Goal: Task Accomplishment & Management: Complete application form

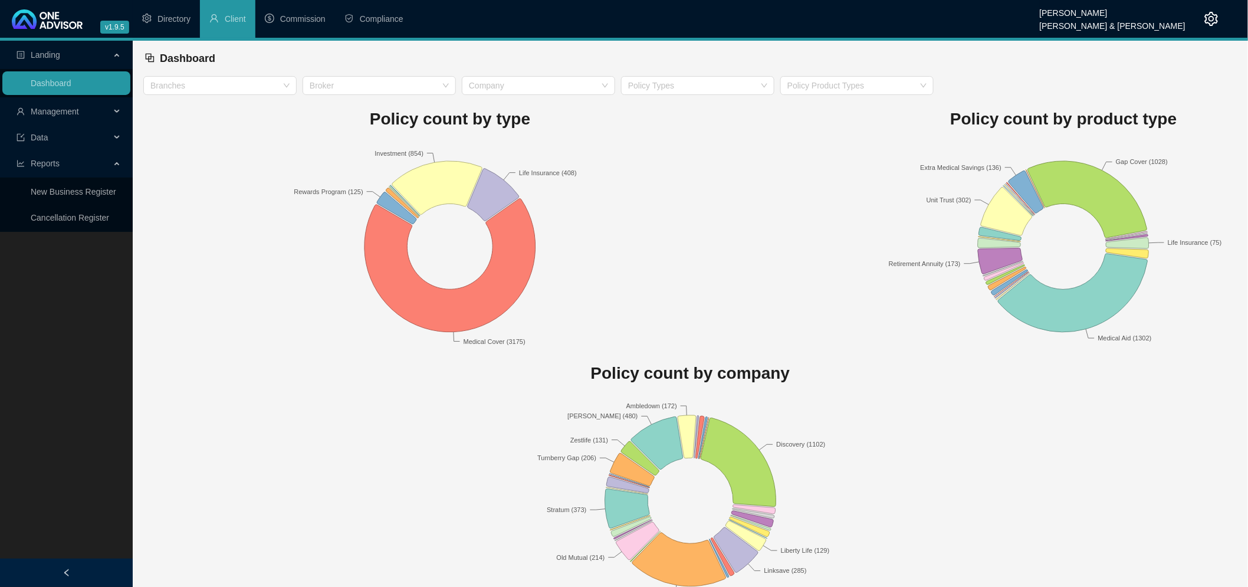
click at [93, 111] on span "Management" at bounding box center [64, 112] width 94 height 24
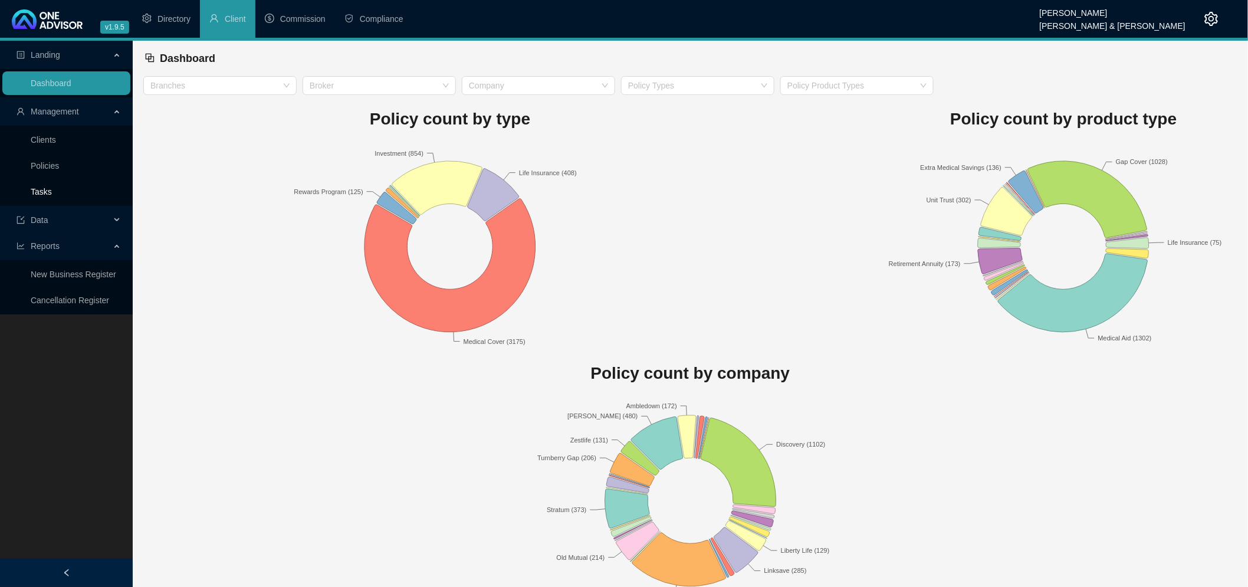
click at [49, 188] on link "Tasks" at bounding box center [41, 191] width 21 height 9
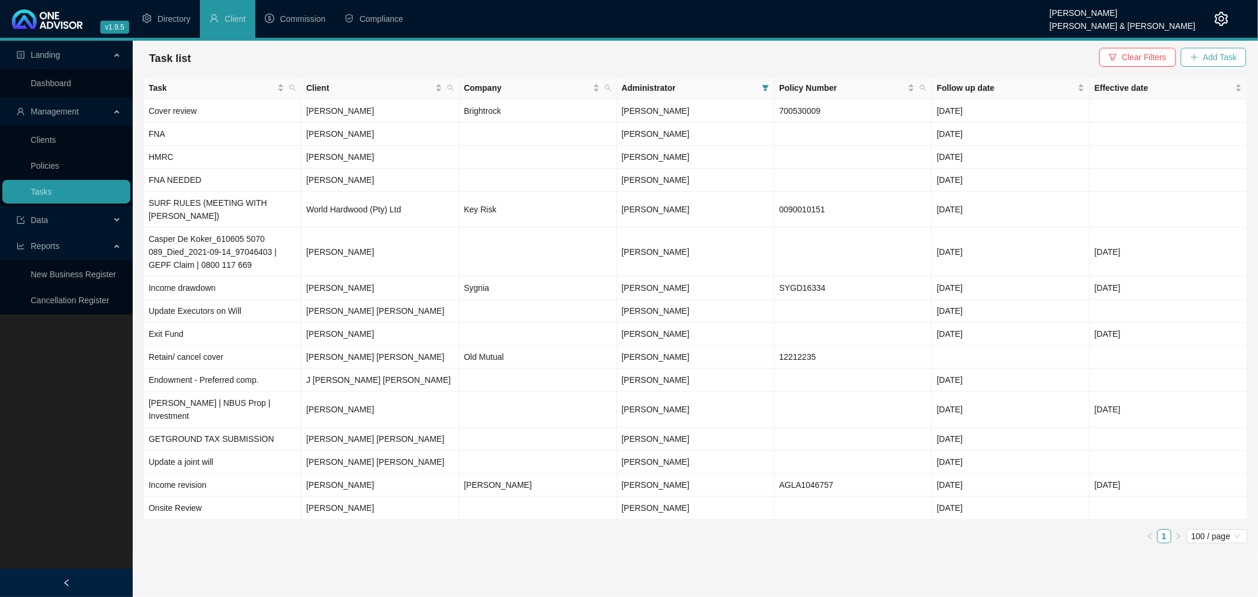
click at [1212, 56] on span "Add Task" at bounding box center [1221, 57] width 34 height 13
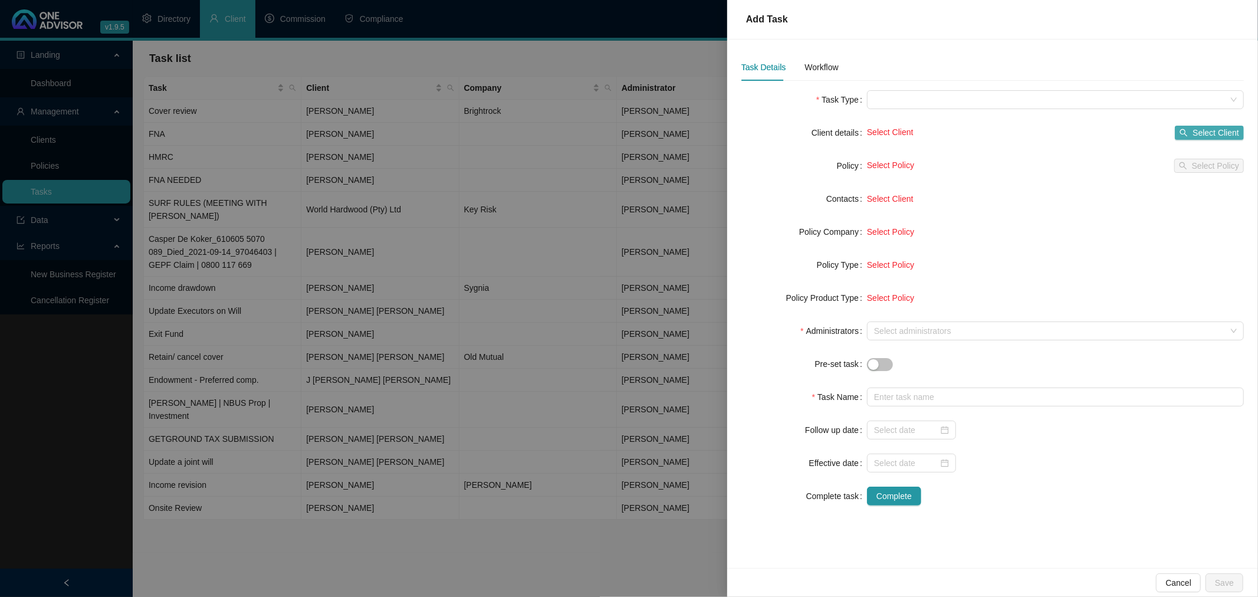
click at [1217, 132] on span "Select Client" at bounding box center [1216, 132] width 47 height 13
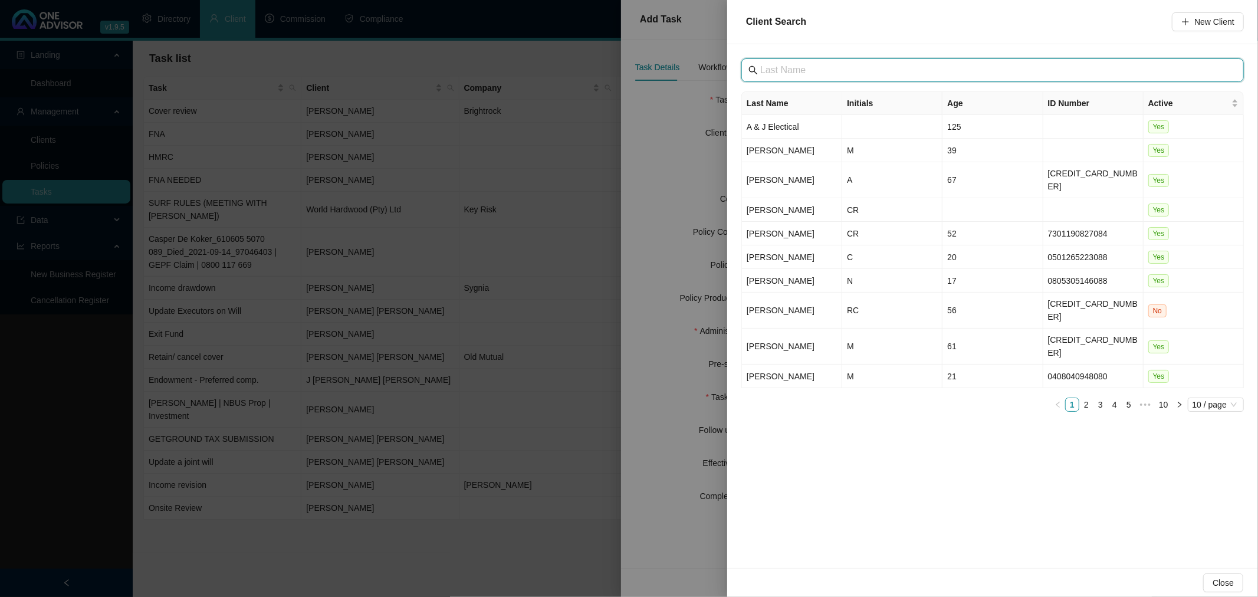
click at [834, 67] on input "text" at bounding box center [993, 70] width 467 height 14
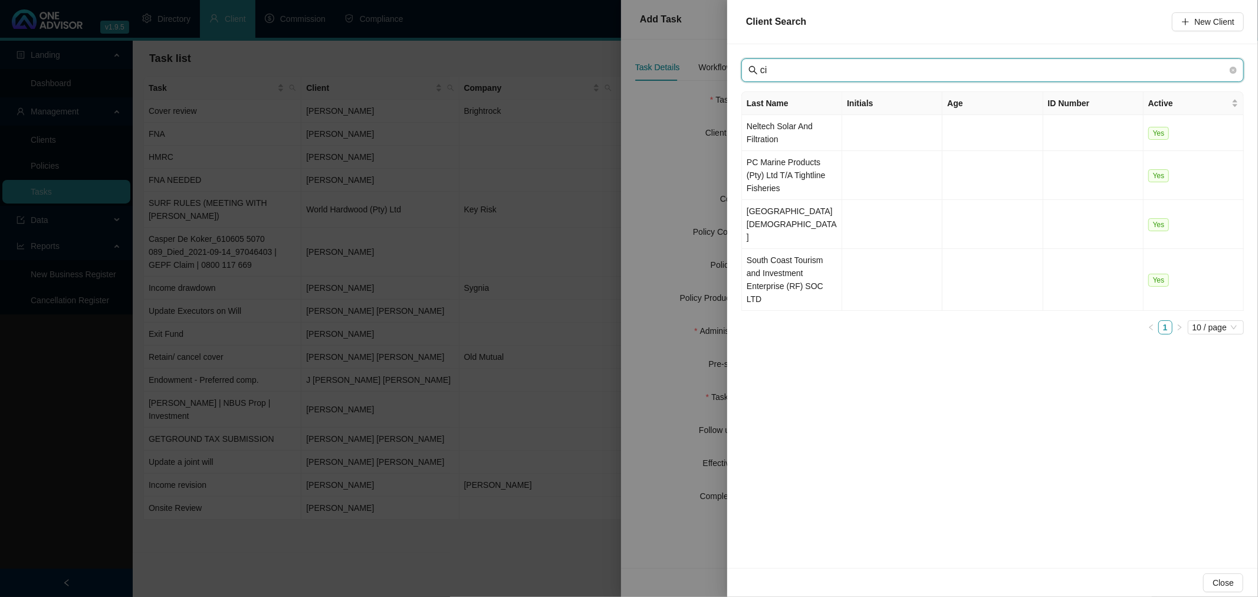
type input "c"
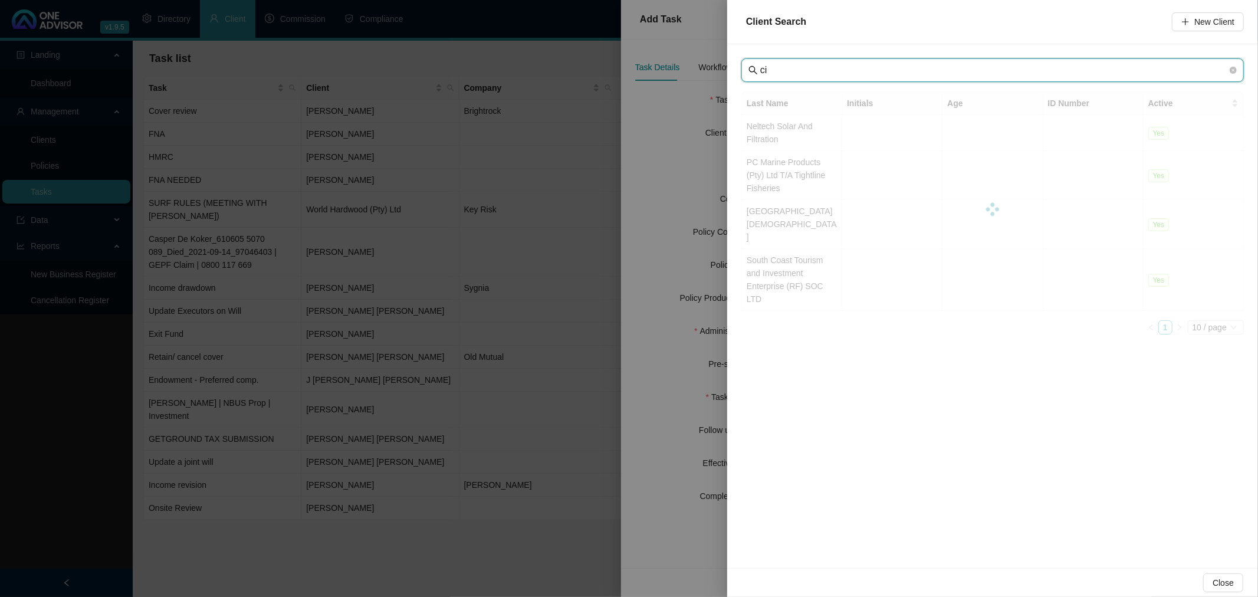
type input "c"
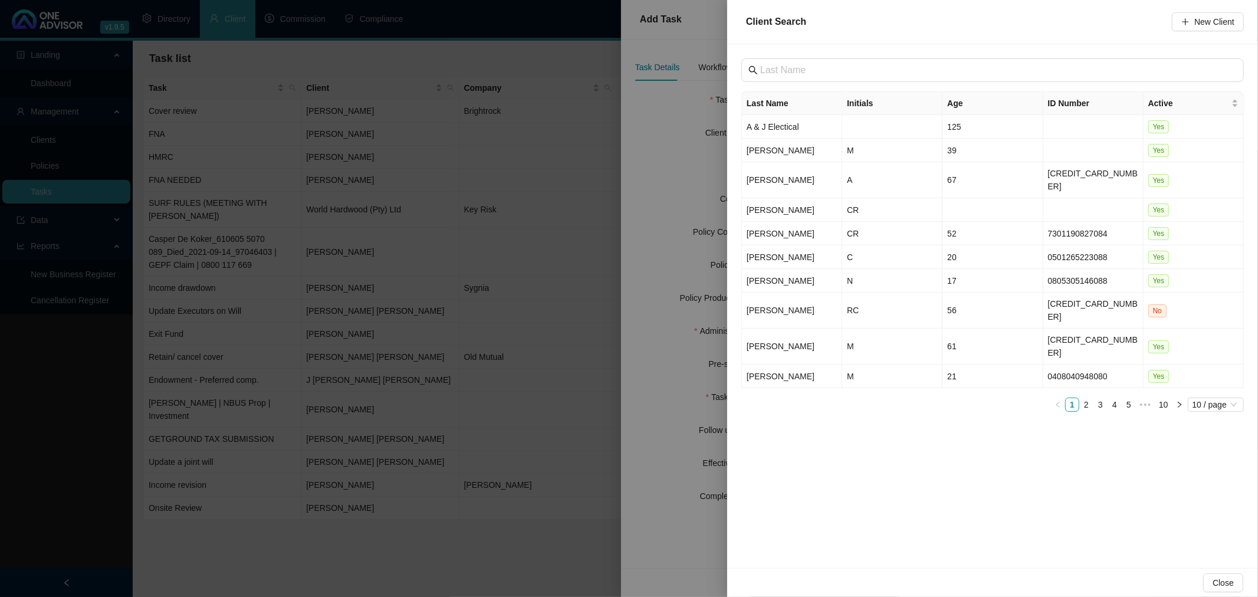
click at [452, 527] on div at bounding box center [629, 298] width 1258 height 597
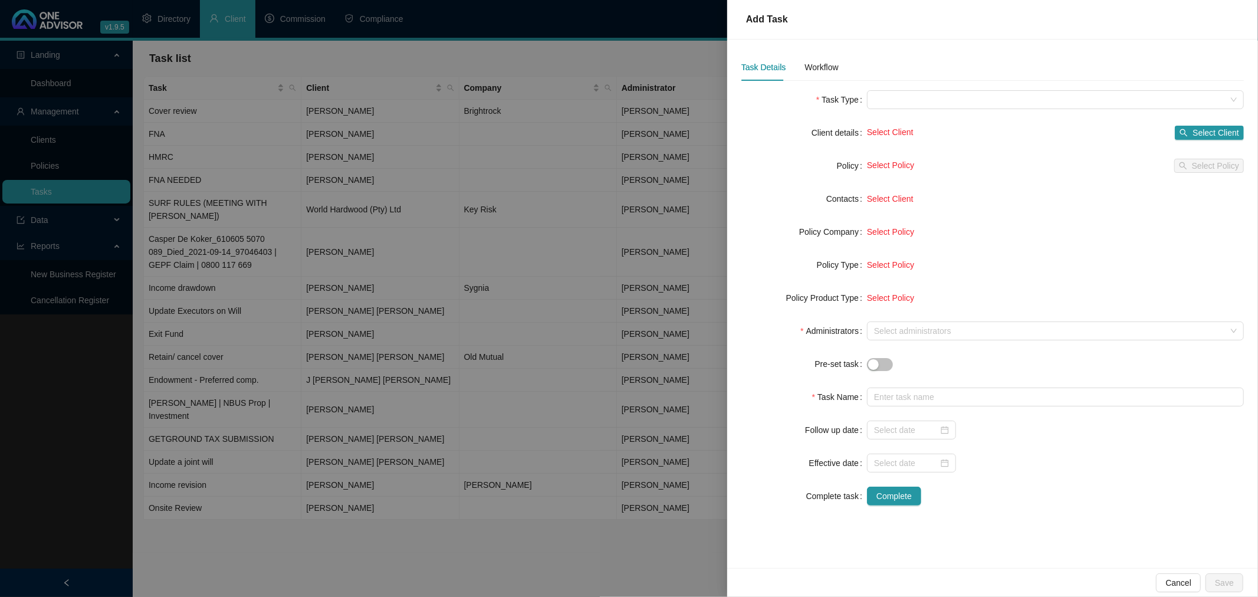
click at [338, 550] on div at bounding box center [629, 298] width 1258 height 597
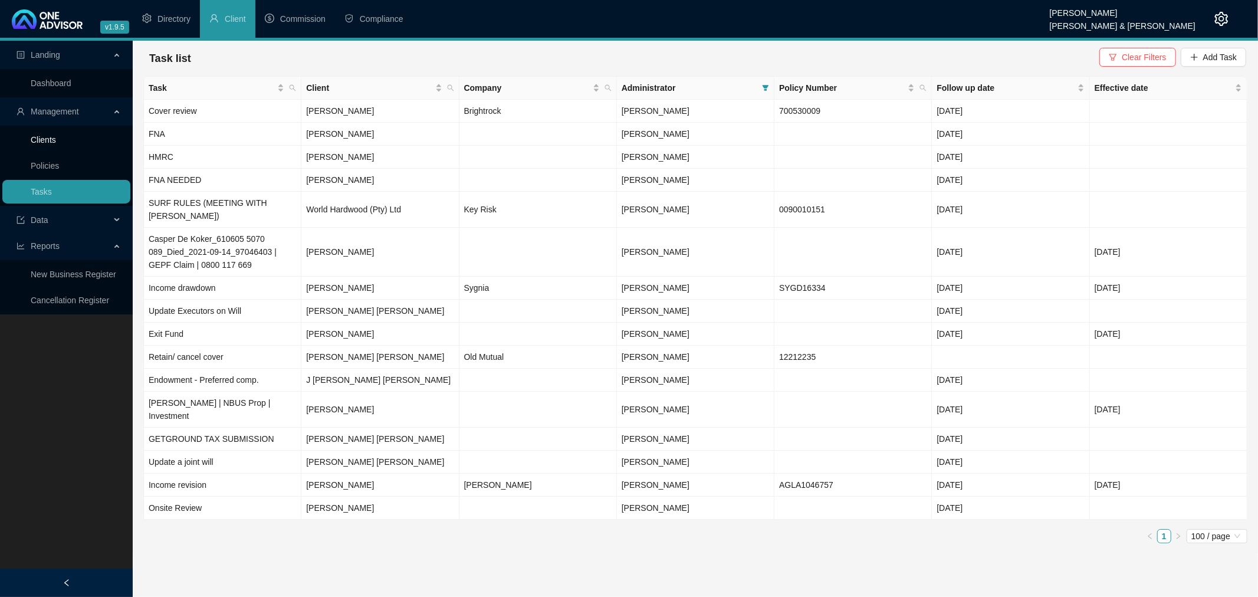
click at [51, 139] on link "Clients" at bounding box center [43, 139] width 25 height 9
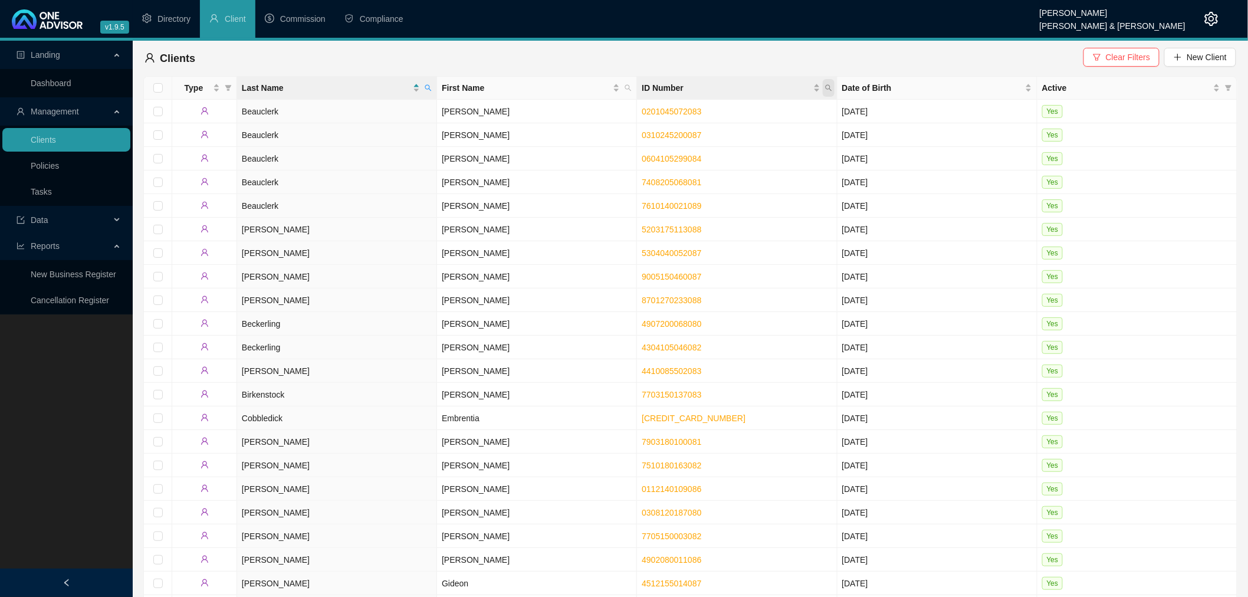
click at [827, 87] on icon "search" at bounding box center [828, 87] width 7 height 7
paste input "[CREDIT_CARD_NUMBER]"
type input "[CREDIT_CARD_NUMBER]"
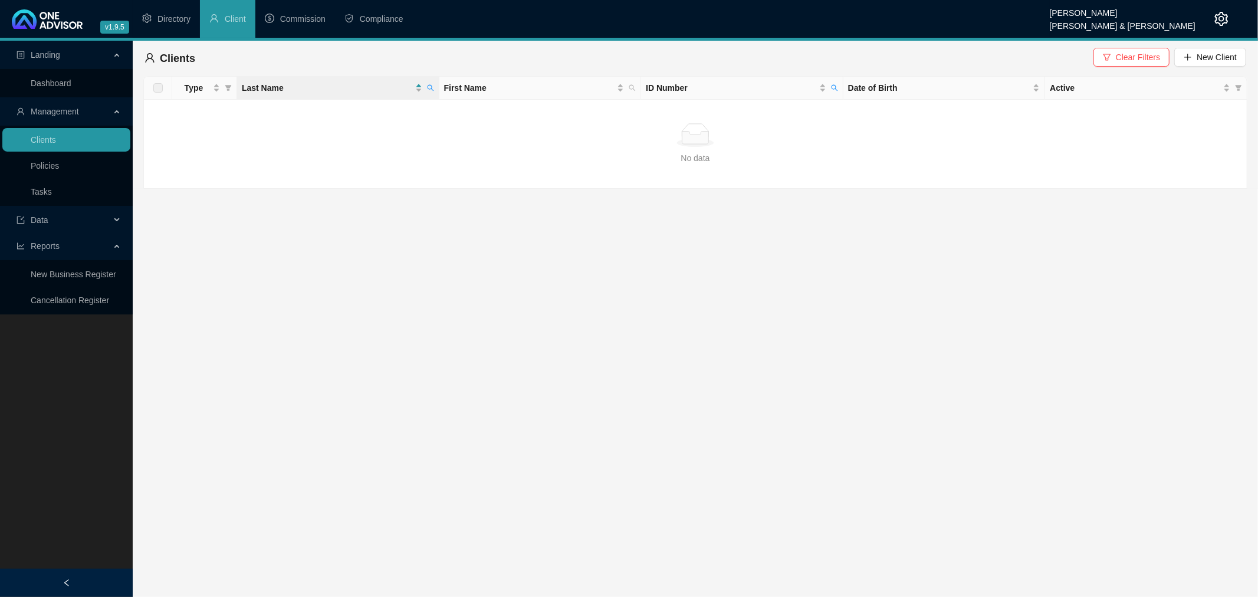
click at [1113, 51] on button "Clear Filters" at bounding box center [1132, 57] width 76 height 19
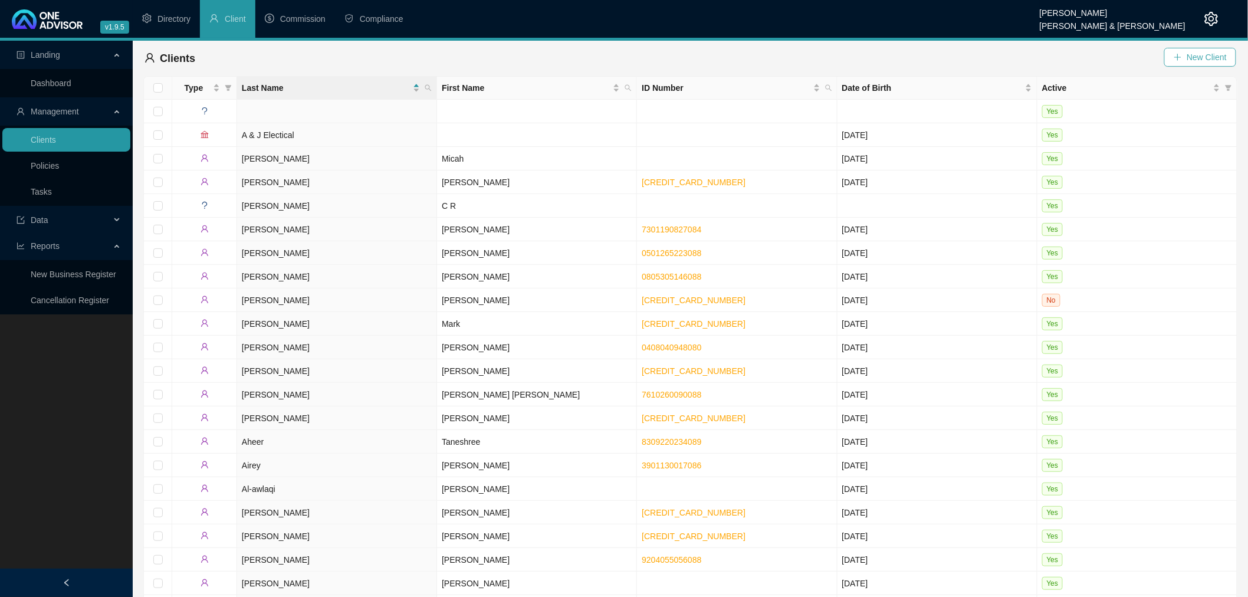
click at [1212, 52] on span "New Client" at bounding box center [1207, 57] width 40 height 13
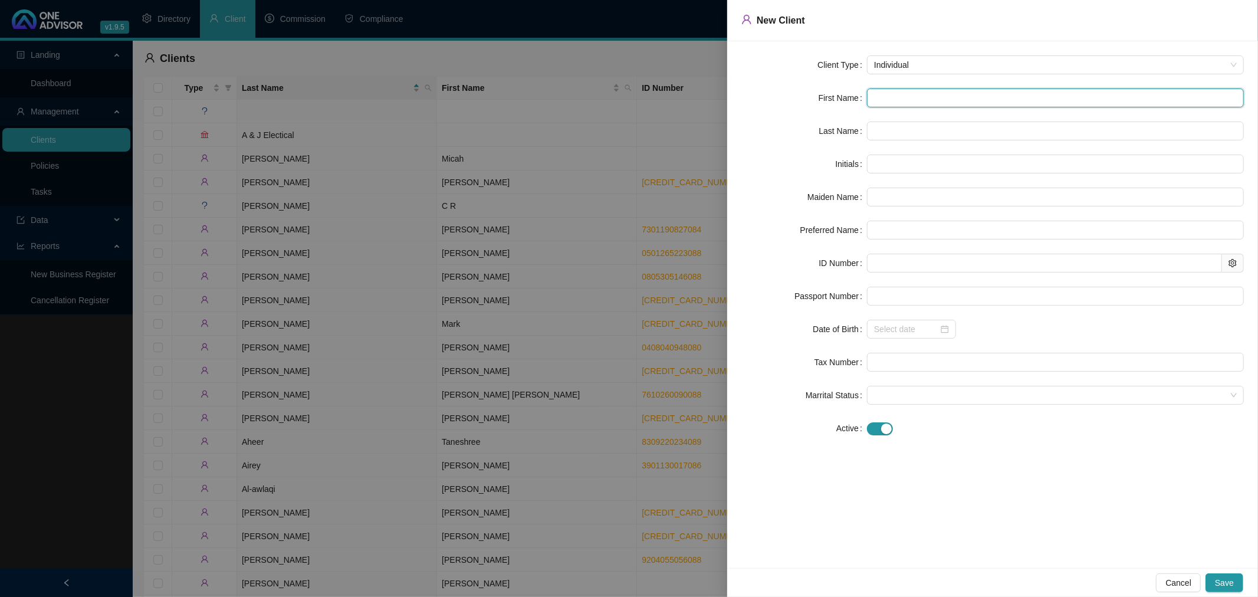
click at [895, 99] on input "text" at bounding box center [1055, 97] width 377 height 19
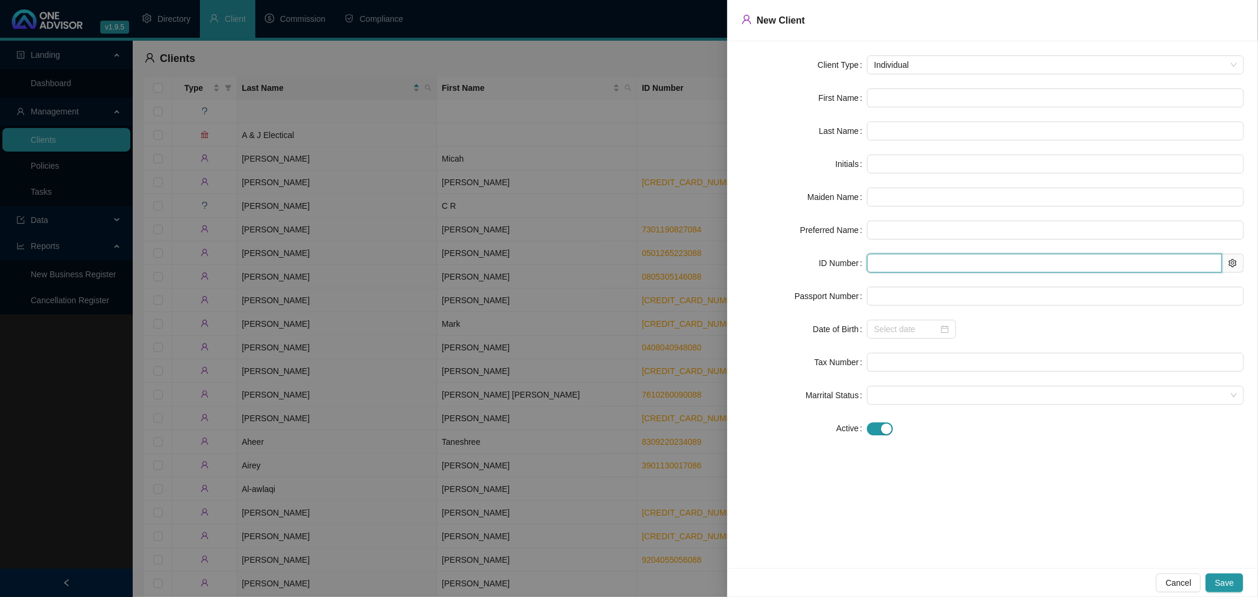
click at [909, 264] on input "text" at bounding box center [1044, 263] width 355 height 19
paste input "[CREDIT_CARD_NUMBER]"
type input "[CREDIT_CARD_NUMBER]"
type input "[DATE]"
type input "[CREDIT_CARD_NUMBER]"
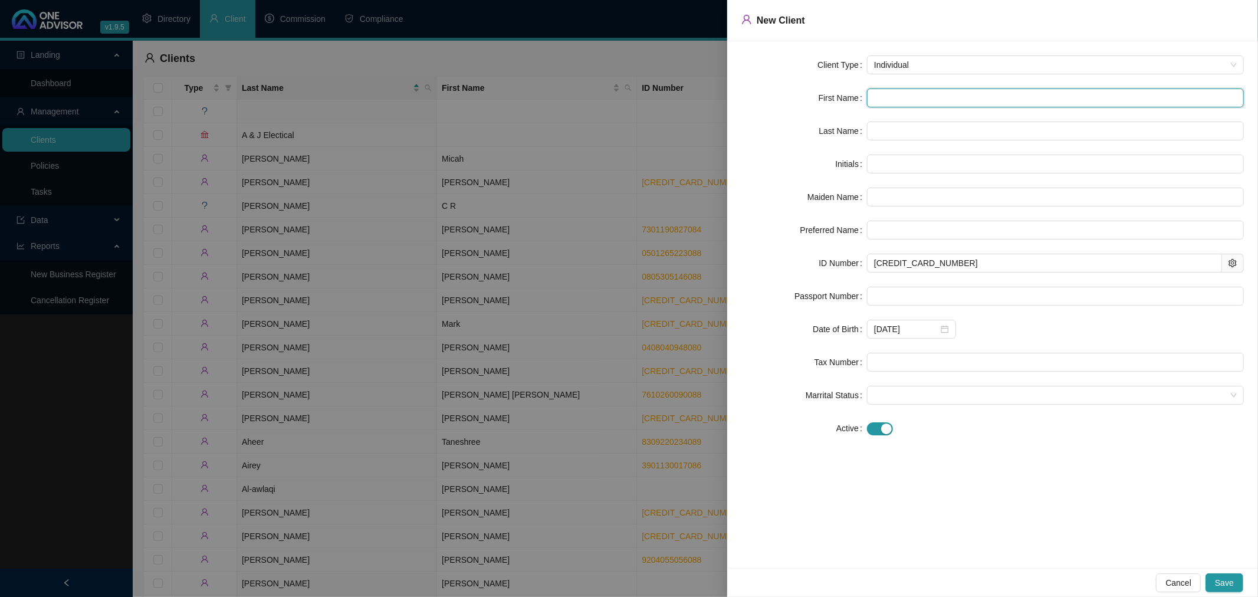
click at [880, 96] on input "text" at bounding box center [1055, 97] width 377 height 19
type input "A"
type input "An"
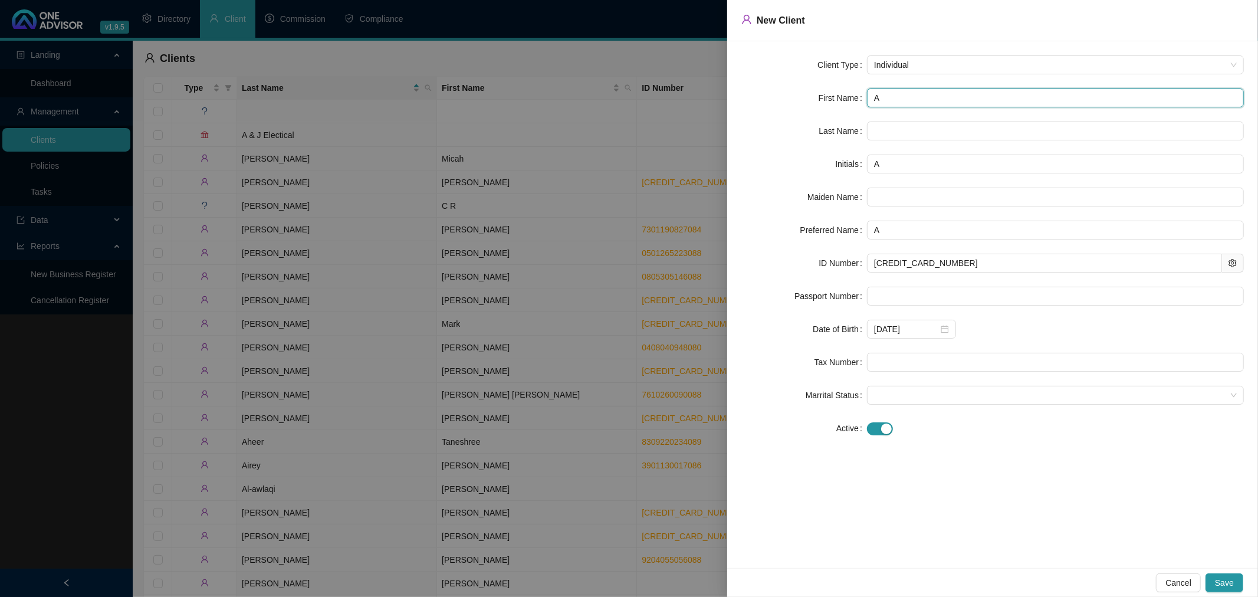
type input "An"
type input "Ant"
type input "Anth"
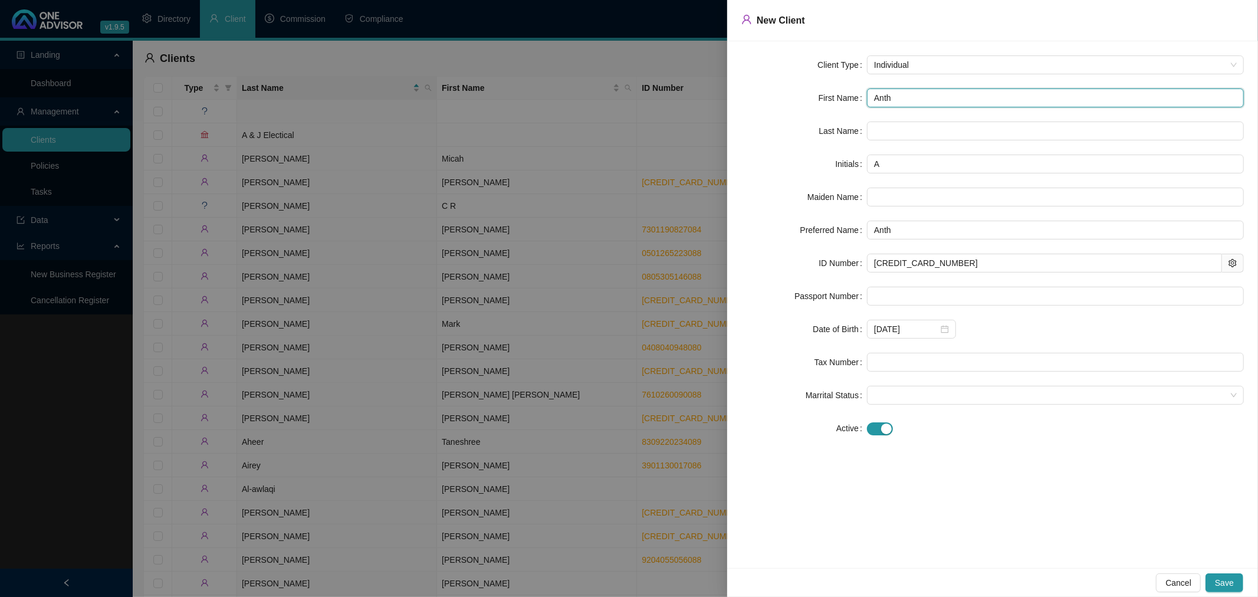
type input "Antho"
type input "Anthon"
type input "[PERSON_NAME]"
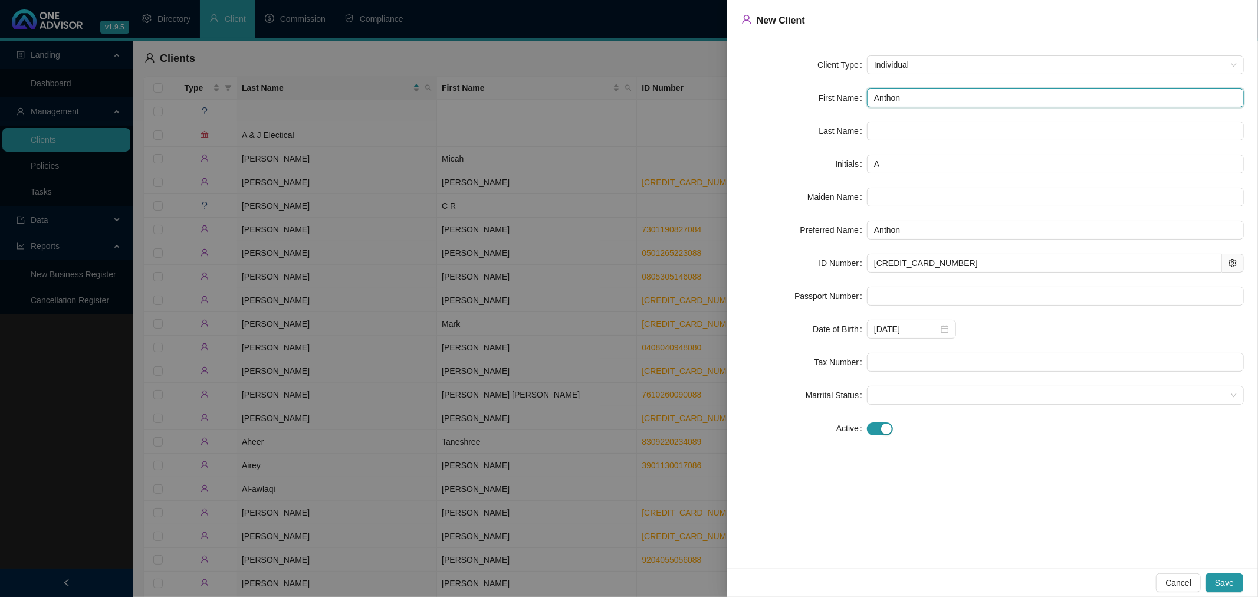
type input "[PERSON_NAME]"
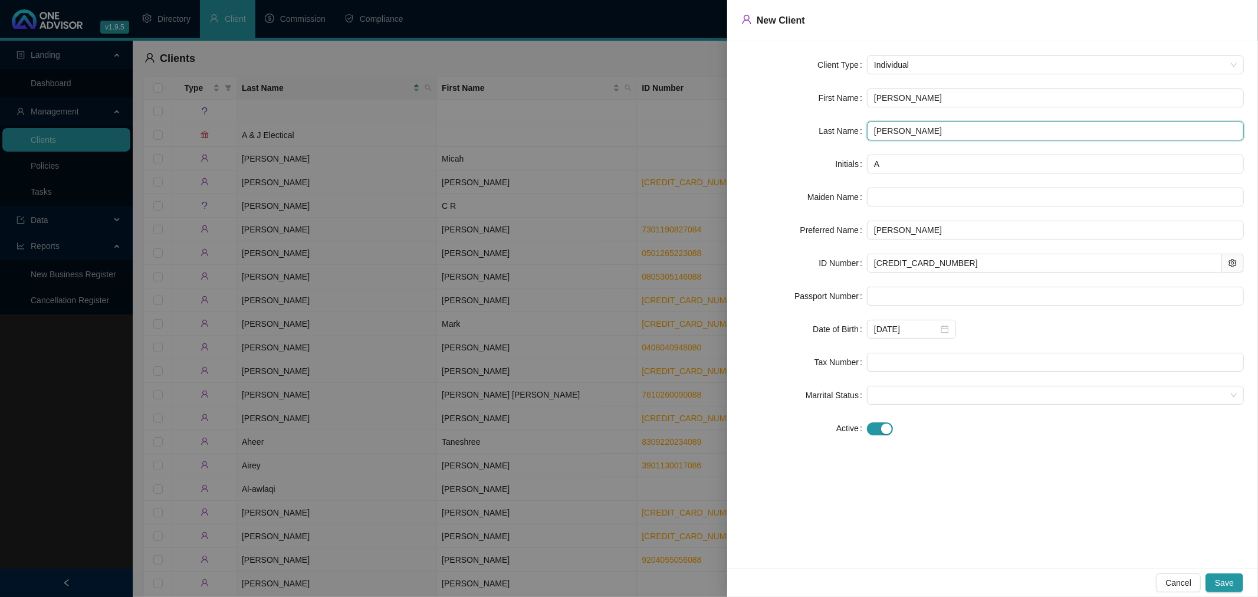
type input "[PERSON_NAME]"
click at [1222, 579] on span "Save" at bounding box center [1224, 582] width 19 height 13
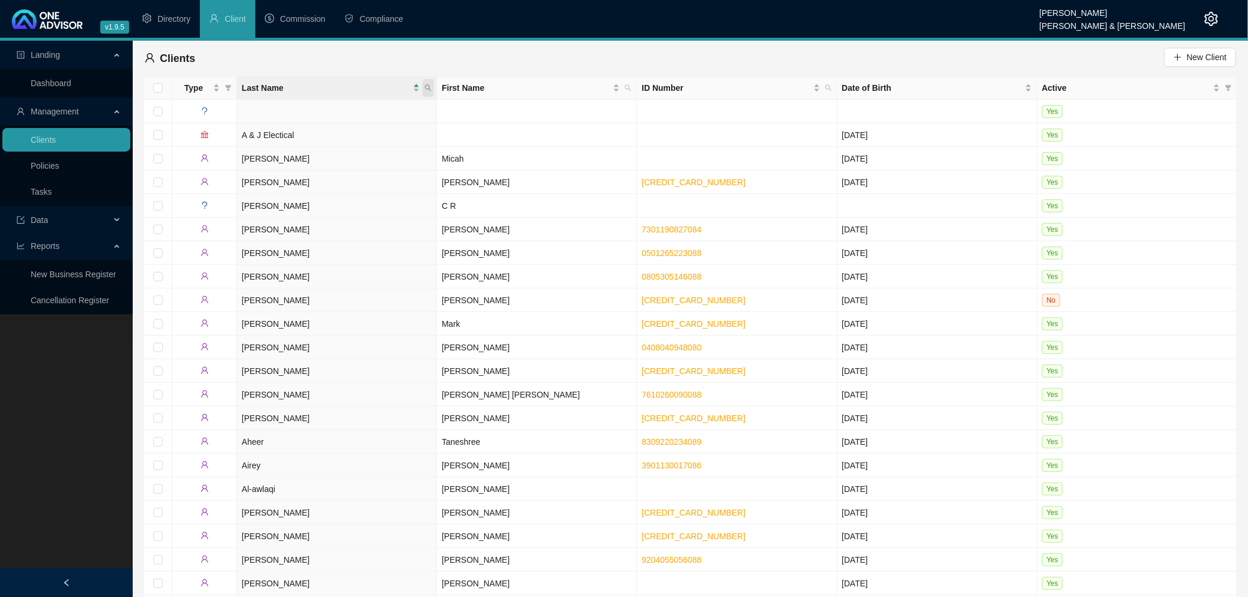
click at [430, 86] on icon "search" at bounding box center [428, 87] width 7 height 7
type input "[PERSON_NAME]"
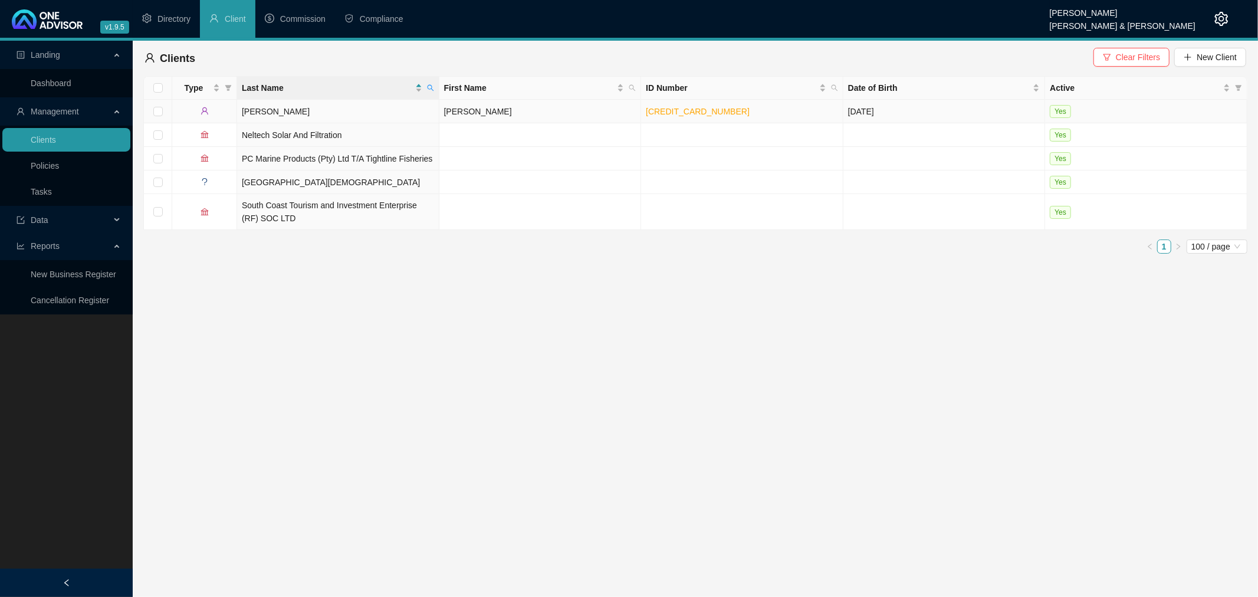
click at [583, 109] on td "[PERSON_NAME]" at bounding box center [541, 112] width 202 height 24
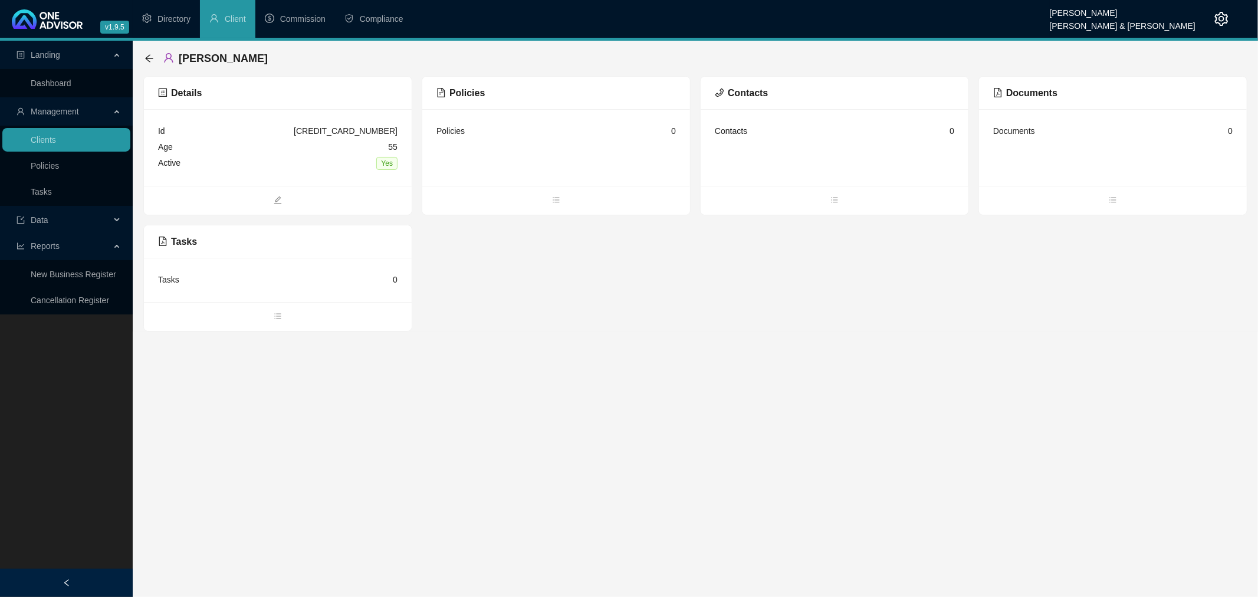
click at [807, 156] on div "Contacts 0" at bounding box center [835, 147] width 268 height 77
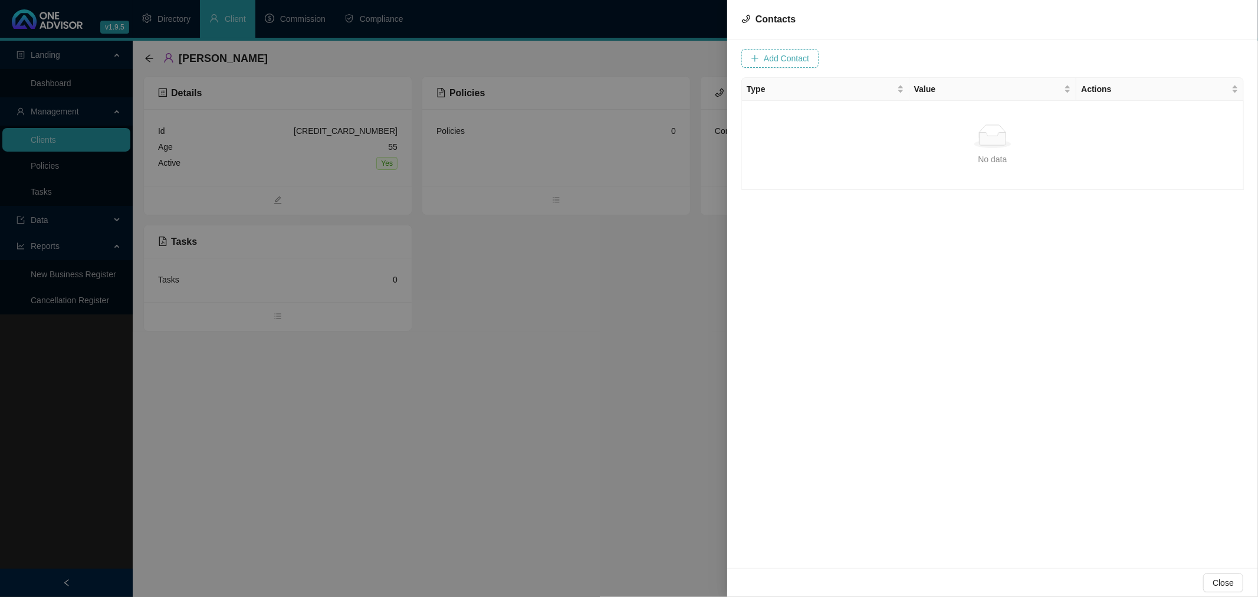
click at [782, 55] on span "Add Contact" at bounding box center [786, 58] width 45 height 13
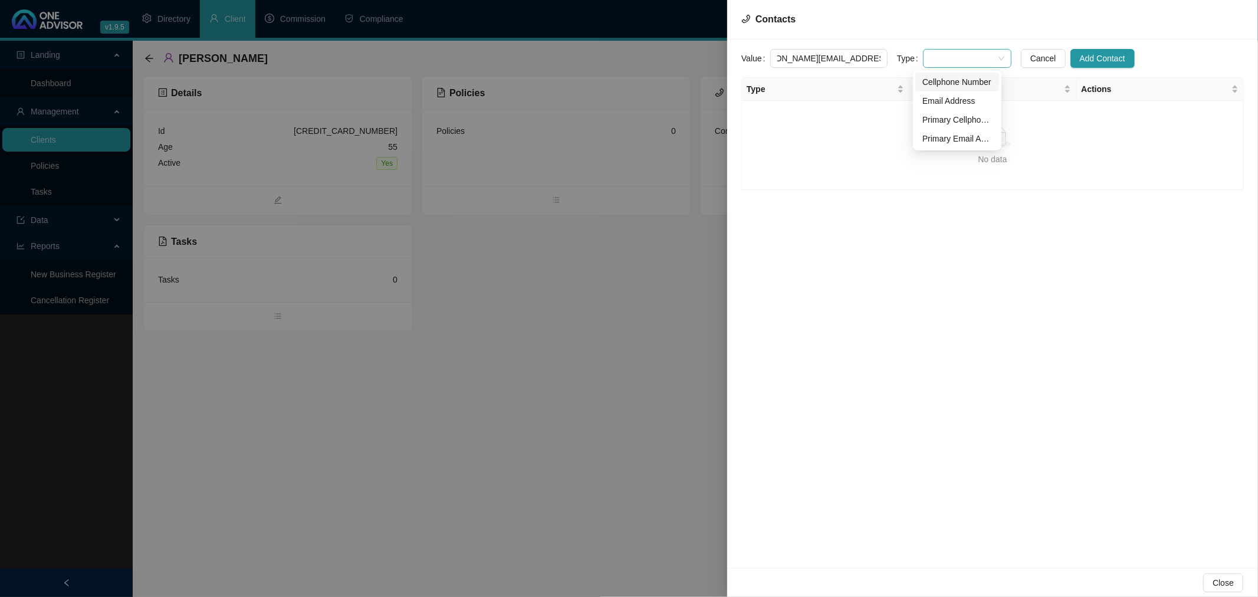
click at [930, 57] on span at bounding box center [967, 59] width 74 height 18
type input "[PERSON_NAME][EMAIL_ADDRESS][PERSON_NAME][DOMAIN_NAME]"
click at [965, 133] on div "Primary Email Address" at bounding box center [958, 138] width 70 height 13
click at [1086, 57] on span "Add Contact" at bounding box center [1102, 58] width 45 height 13
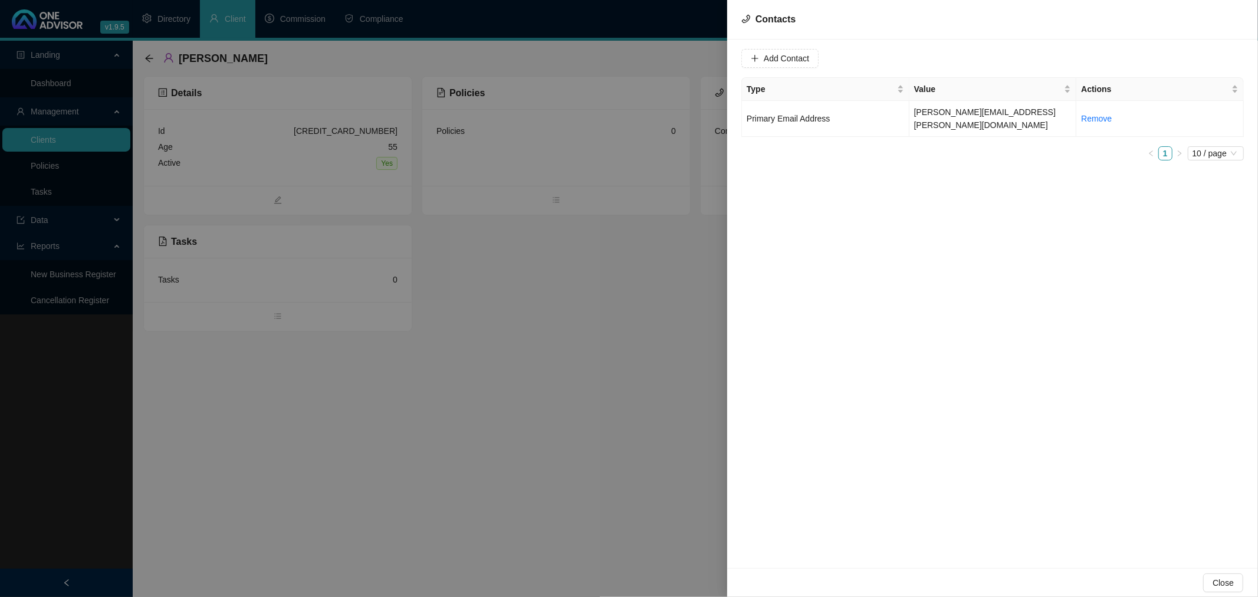
click at [537, 350] on div at bounding box center [629, 298] width 1258 height 597
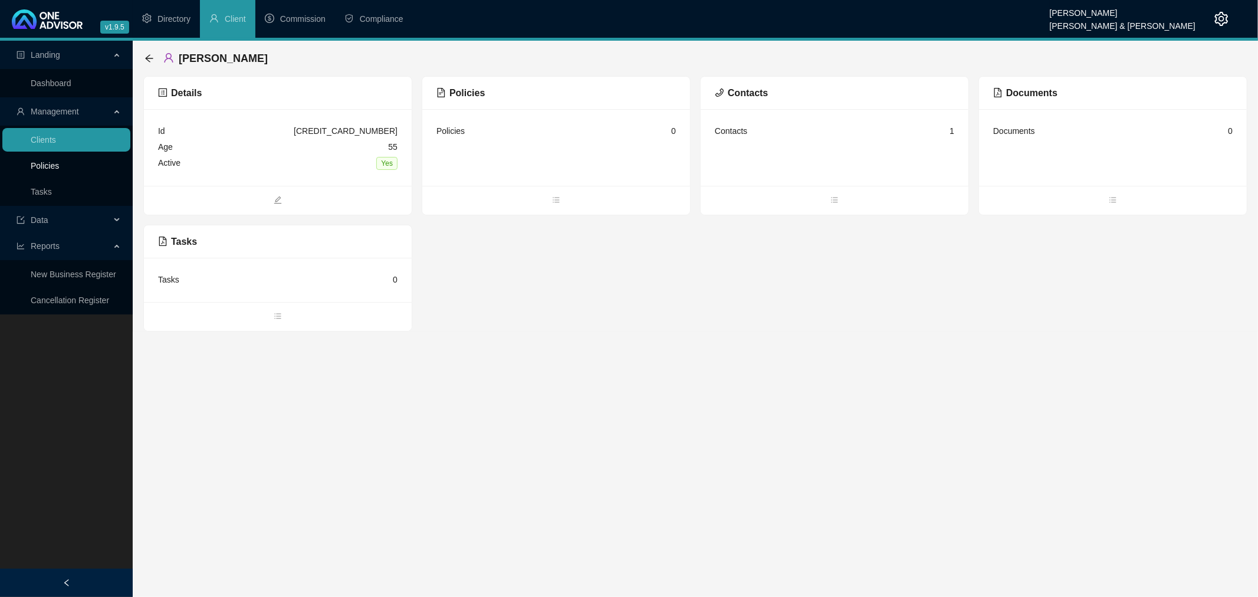
click at [39, 162] on link "Policies" at bounding box center [45, 165] width 28 height 9
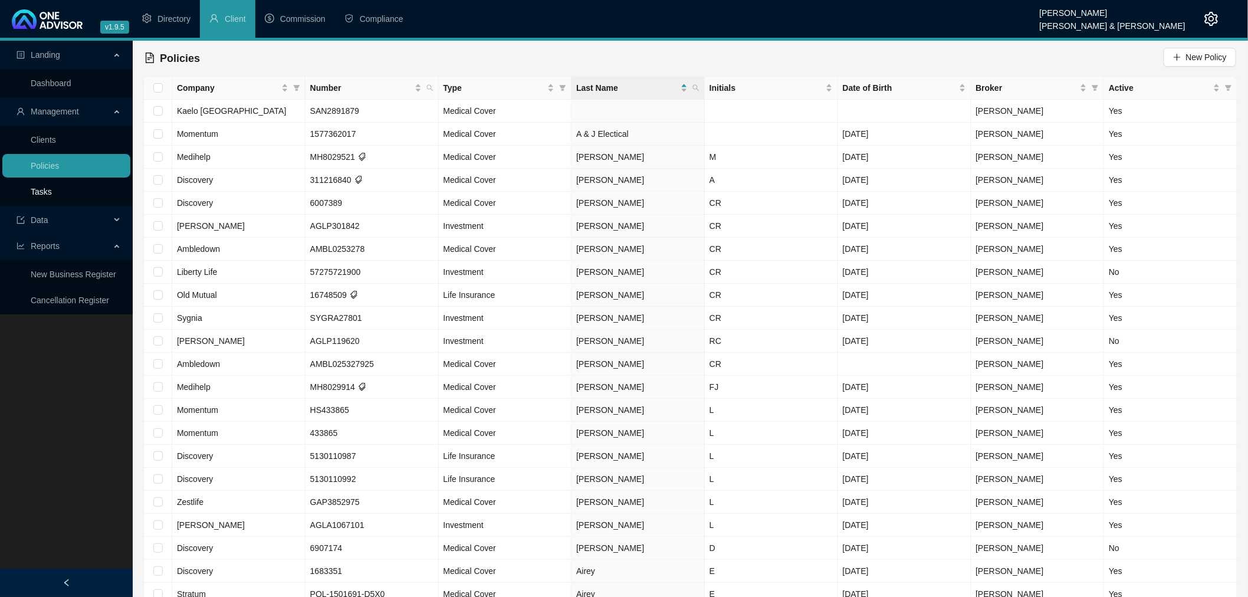
click at [38, 188] on link "Tasks" at bounding box center [41, 191] width 21 height 9
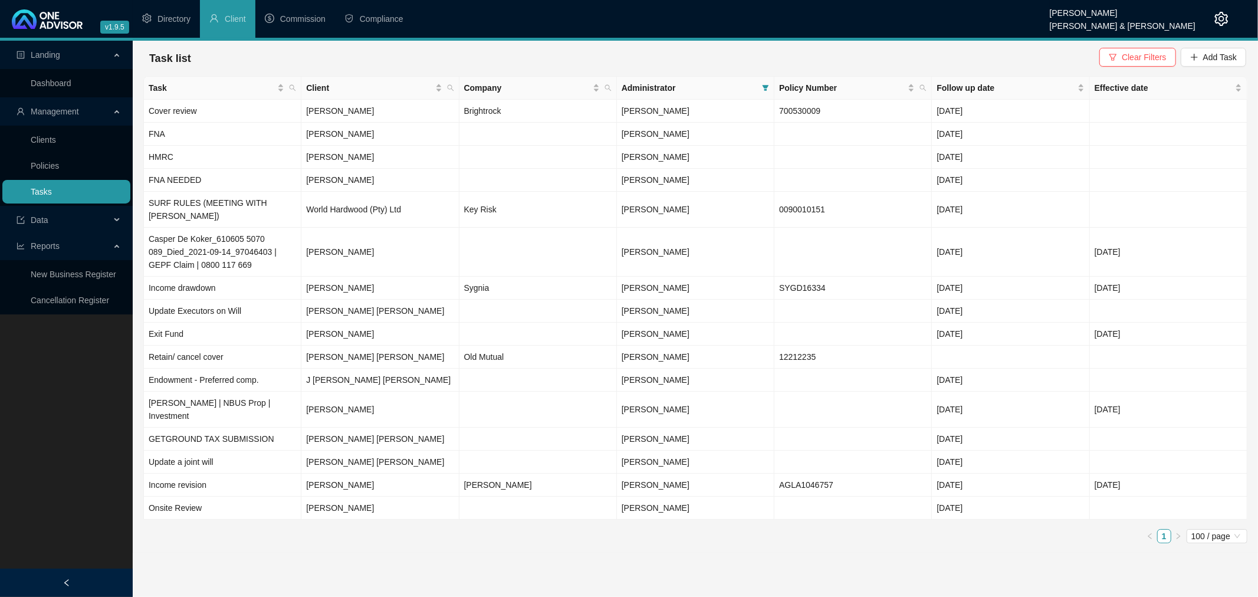
click at [38, 188] on link "Tasks" at bounding box center [41, 191] width 21 height 9
click at [1220, 54] on span "Add Task" at bounding box center [1221, 57] width 34 height 13
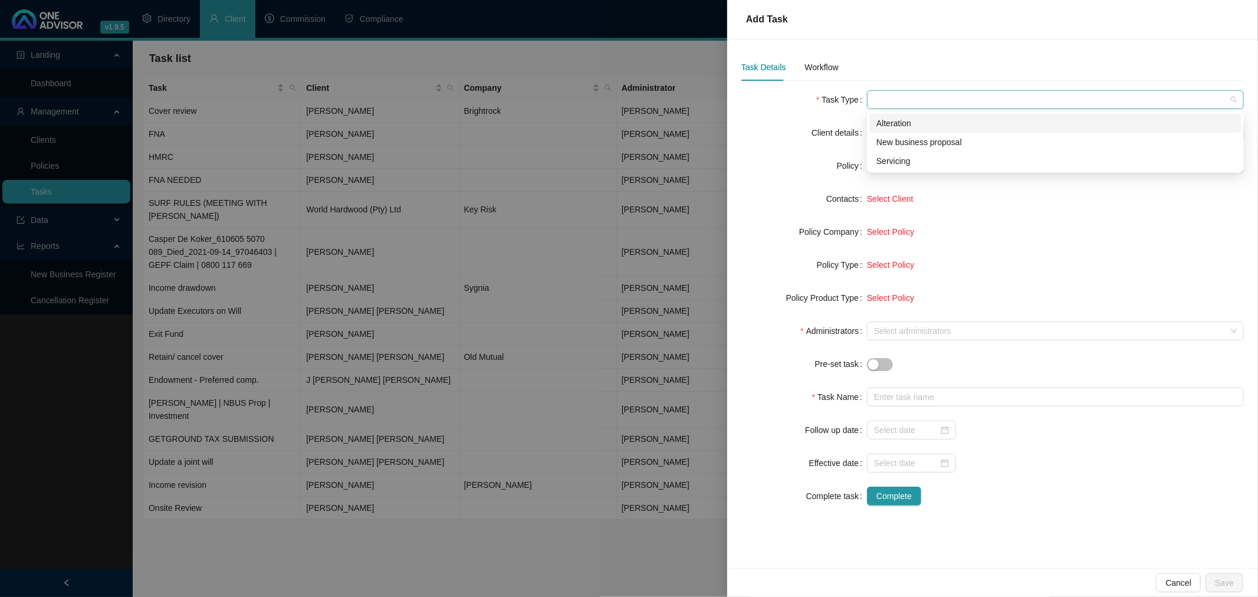
click at [878, 96] on span at bounding box center [1055, 100] width 363 height 18
click at [899, 157] on div "Servicing" at bounding box center [1056, 161] width 358 height 13
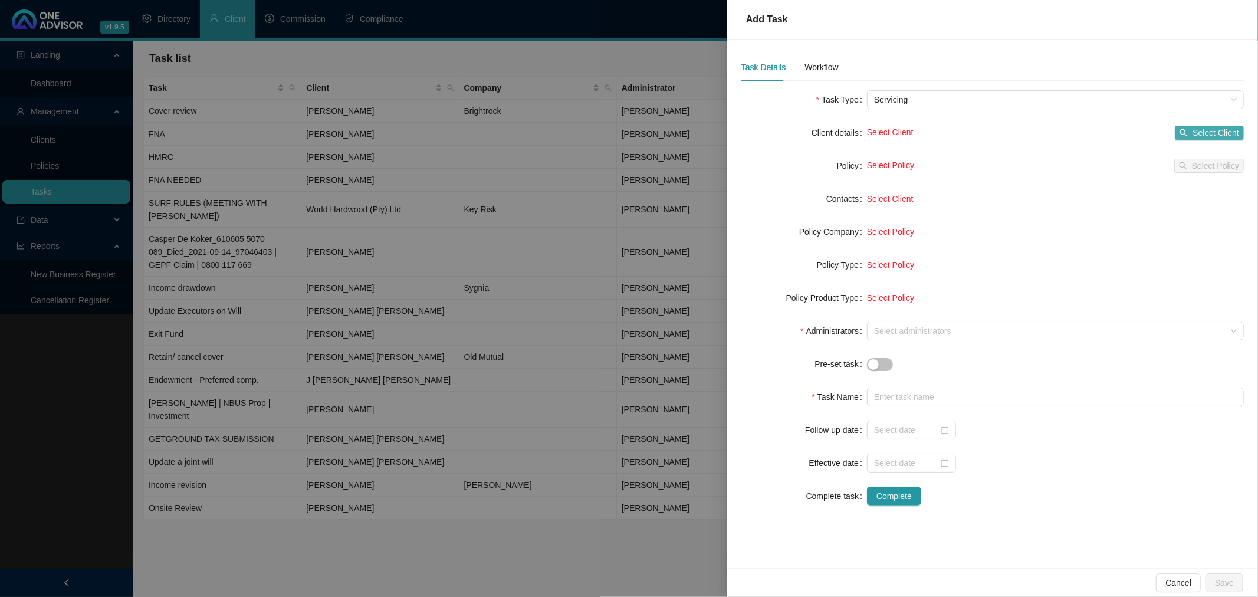
click at [1214, 129] on span "Select Client" at bounding box center [1216, 132] width 47 height 13
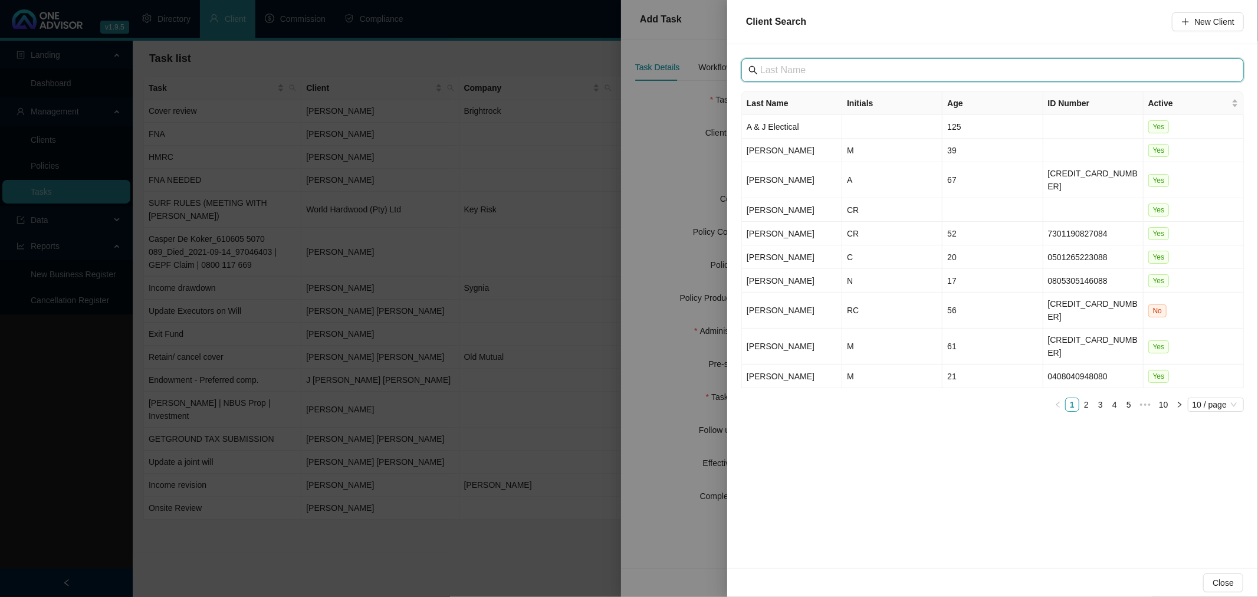
click at [817, 67] on input "text" at bounding box center [993, 70] width 467 height 14
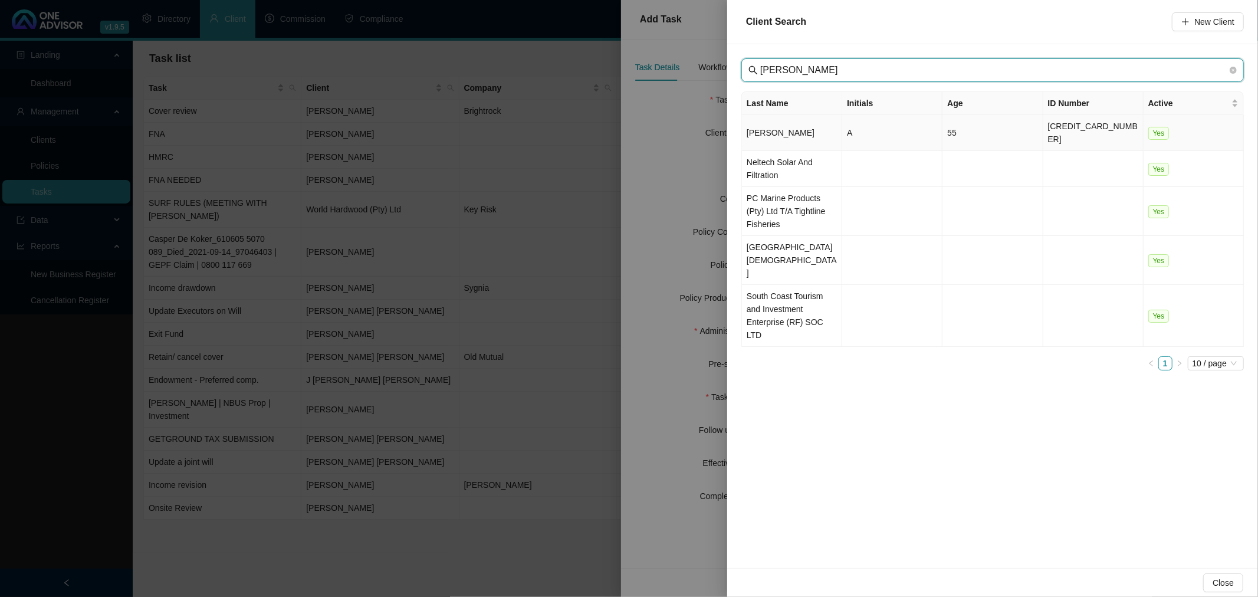
type input "[PERSON_NAME]"
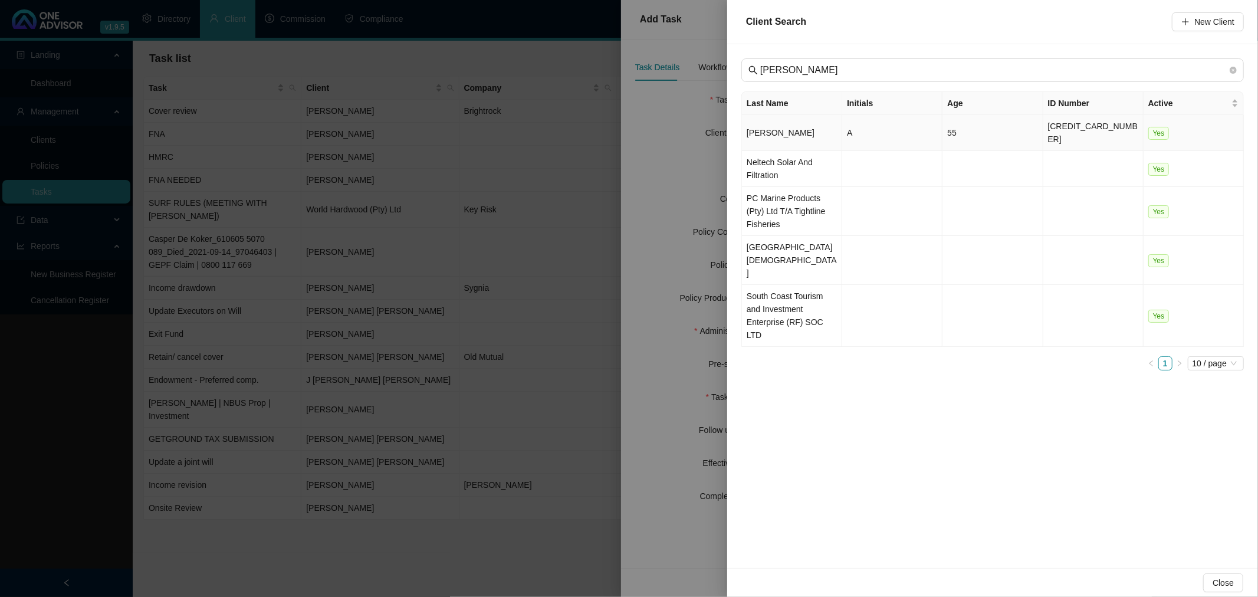
click at [809, 122] on td "[PERSON_NAME]" at bounding box center [792, 133] width 100 height 36
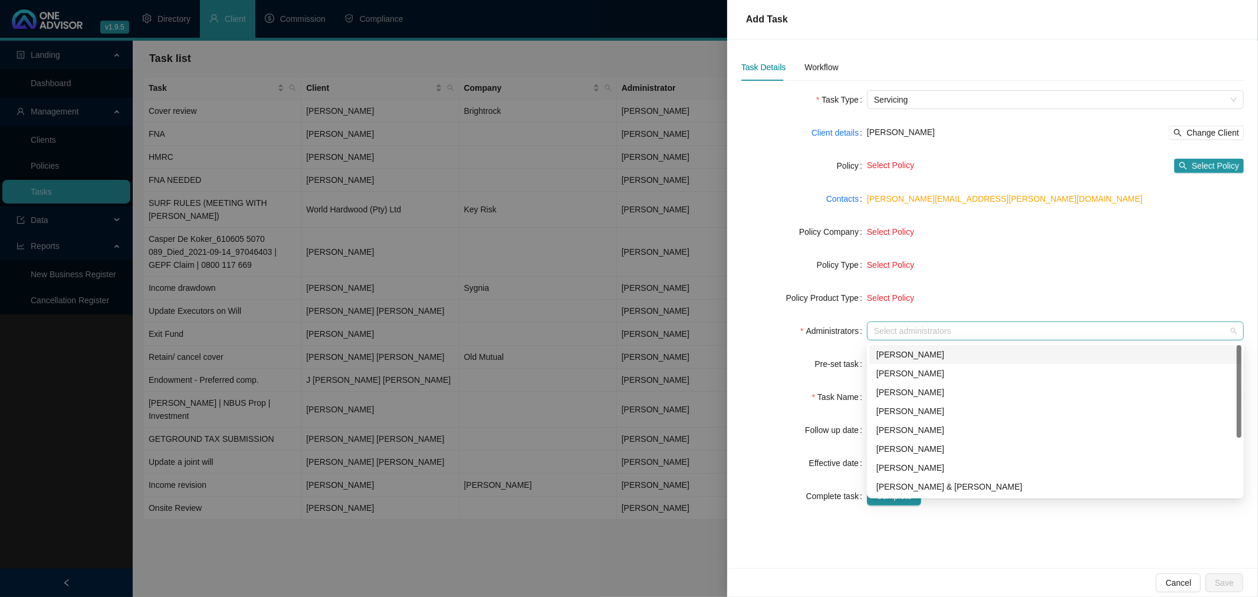
click at [899, 333] on div at bounding box center [1050, 331] width 360 height 9
click at [913, 389] on div "[PERSON_NAME]" at bounding box center [1056, 392] width 358 height 13
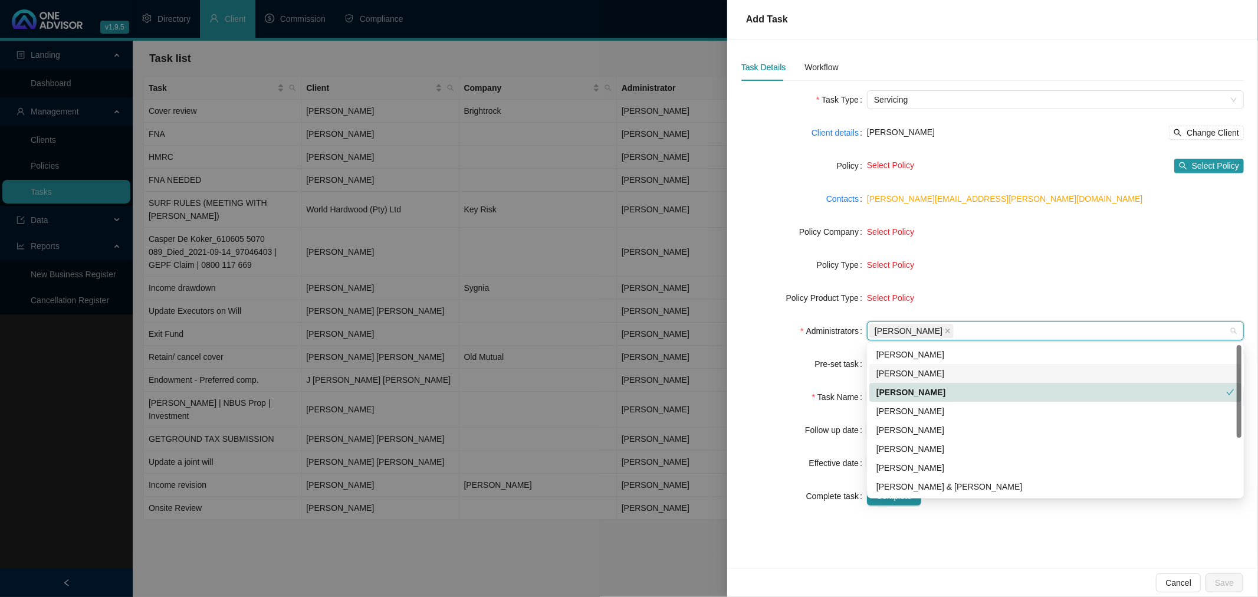
click at [827, 386] on form "Task Type Servicing Client details [PERSON_NAME] Change Client Policy Select Po…" at bounding box center [993, 297] width 503 height 415
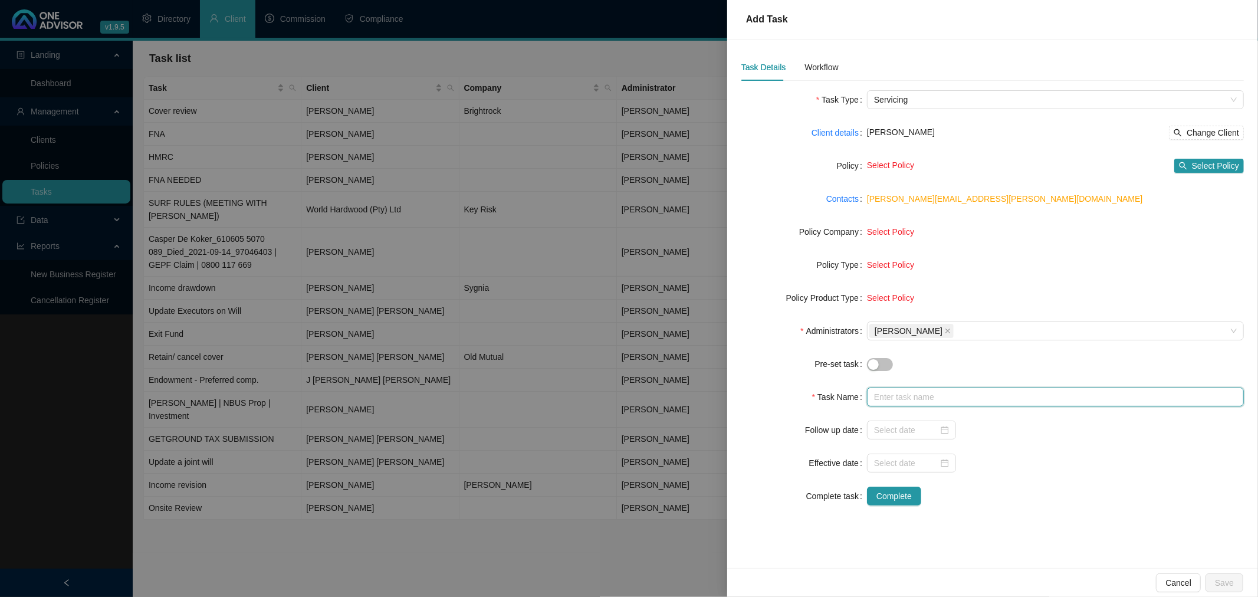
click at [891, 392] on input "text" at bounding box center [1055, 397] width 377 height 19
click at [946, 432] on div at bounding box center [911, 430] width 75 height 13
type input "Schedule"
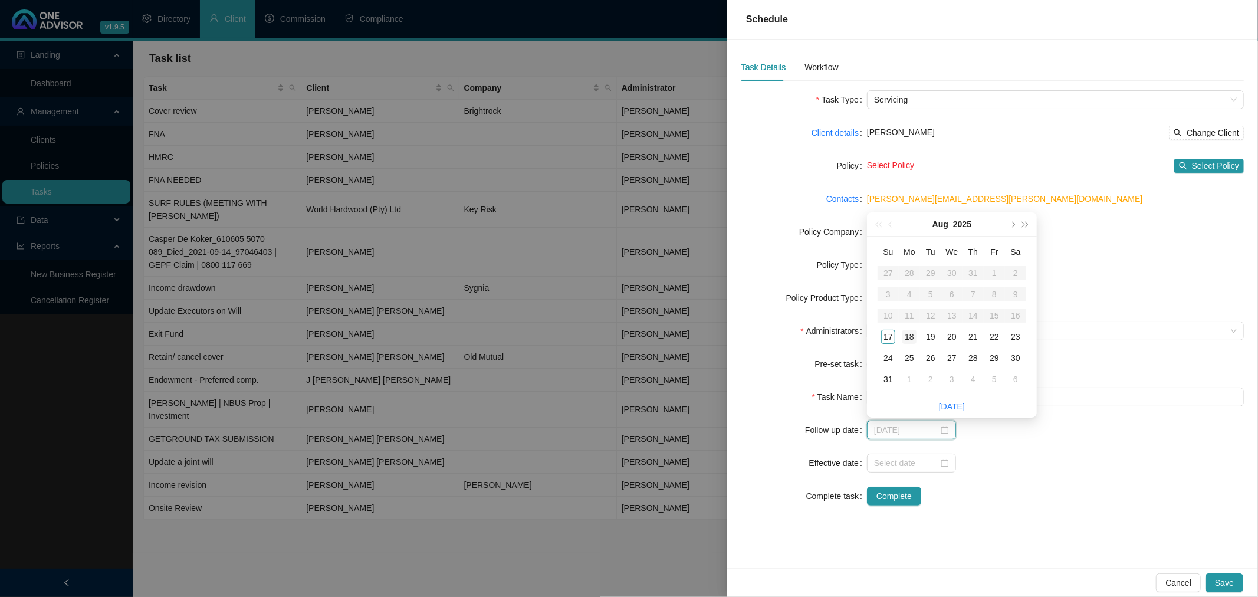
type input "[DATE]"
click at [909, 335] on div "18" at bounding box center [910, 337] width 14 height 14
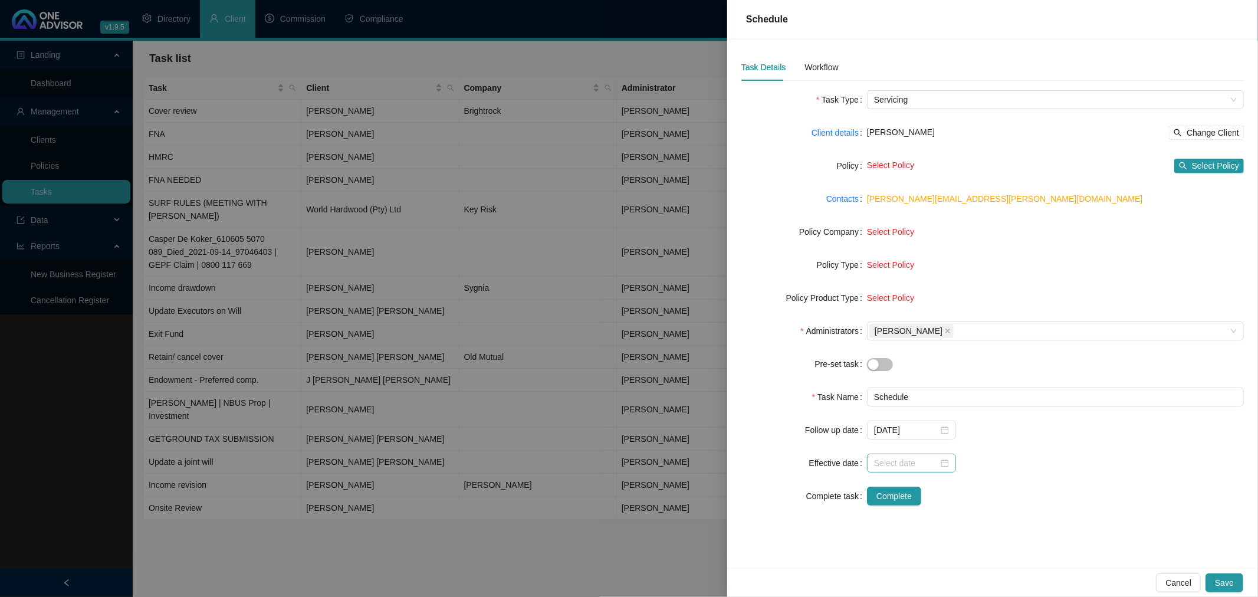
click at [948, 462] on div at bounding box center [911, 463] width 75 height 13
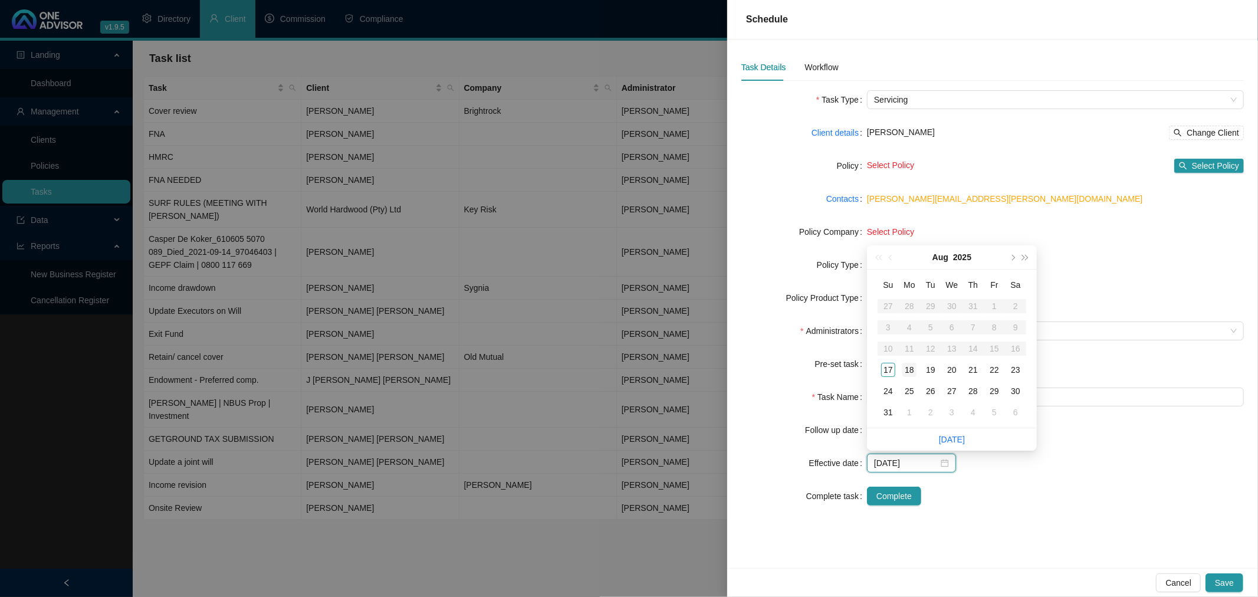
type input "[DATE]"
click at [909, 372] on div "18" at bounding box center [910, 370] width 14 height 14
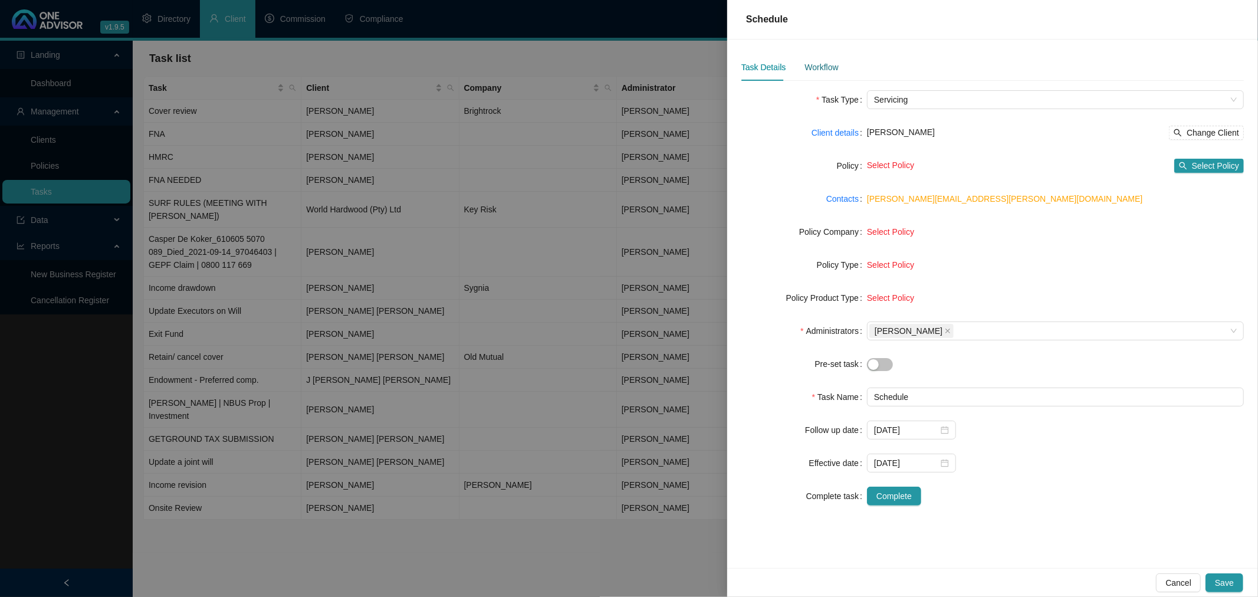
click at [824, 67] on div "Workflow" at bounding box center [822, 67] width 34 height 13
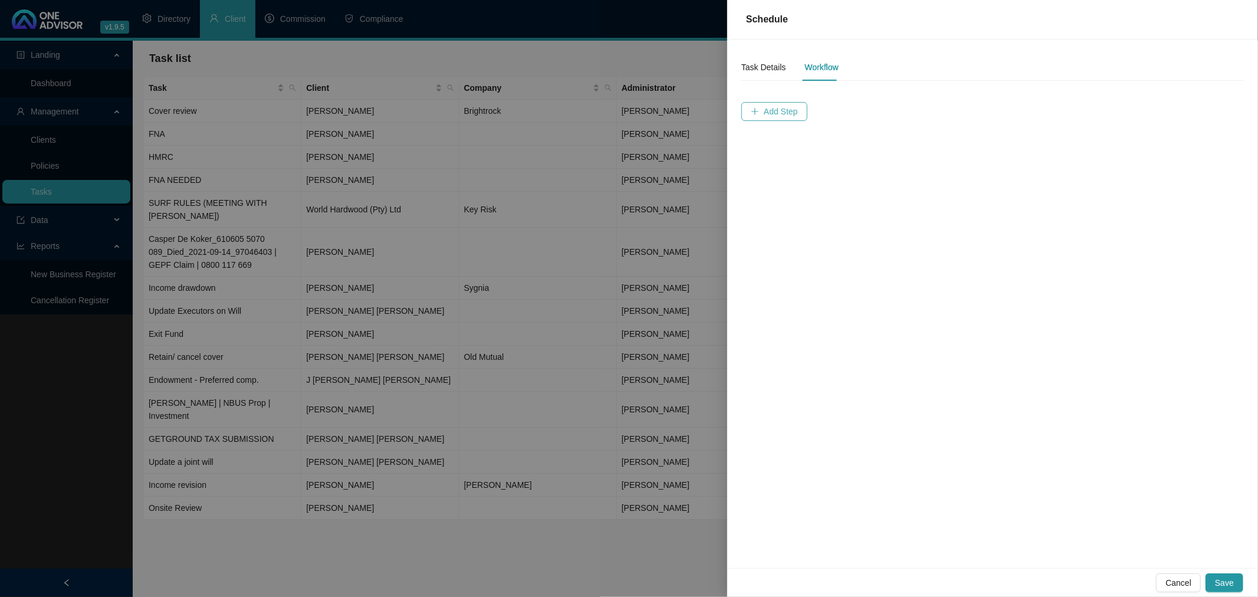
click at [773, 110] on span "Add Step" at bounding box center [781, 111] width 34 height 13
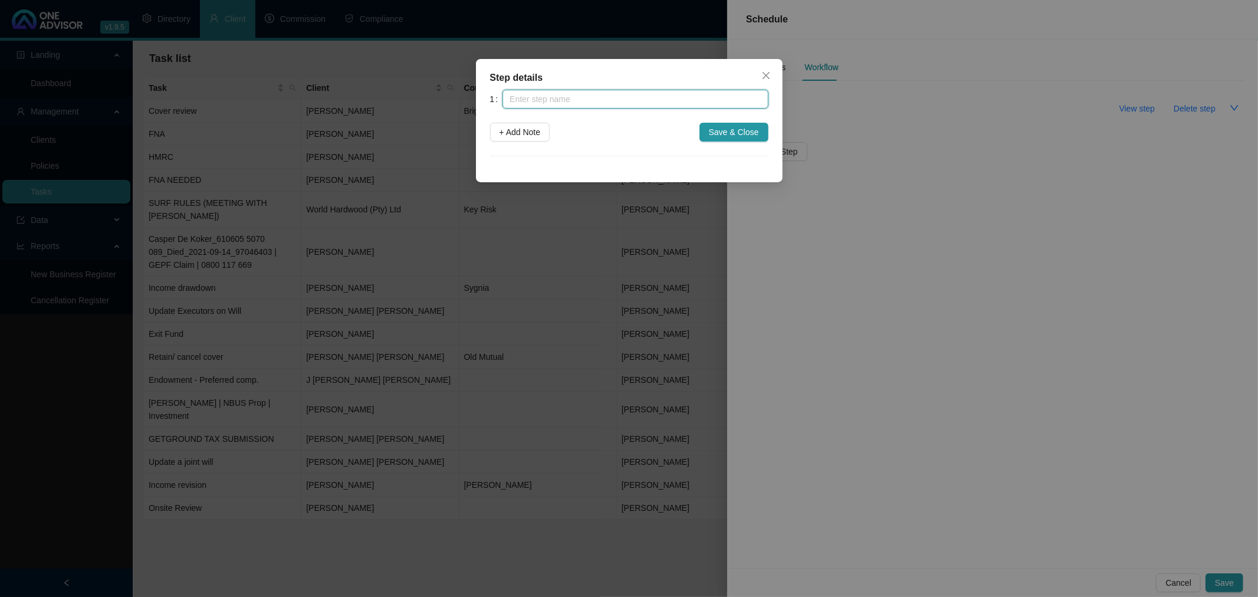
click at [606, 101] on input "text" at bounding box center [635, 99] width 265 height 19
type input "Prepare schedule"
click at [514, 130] on span "+ Add Note" at bounding box center [520, 132] width 41 height 13
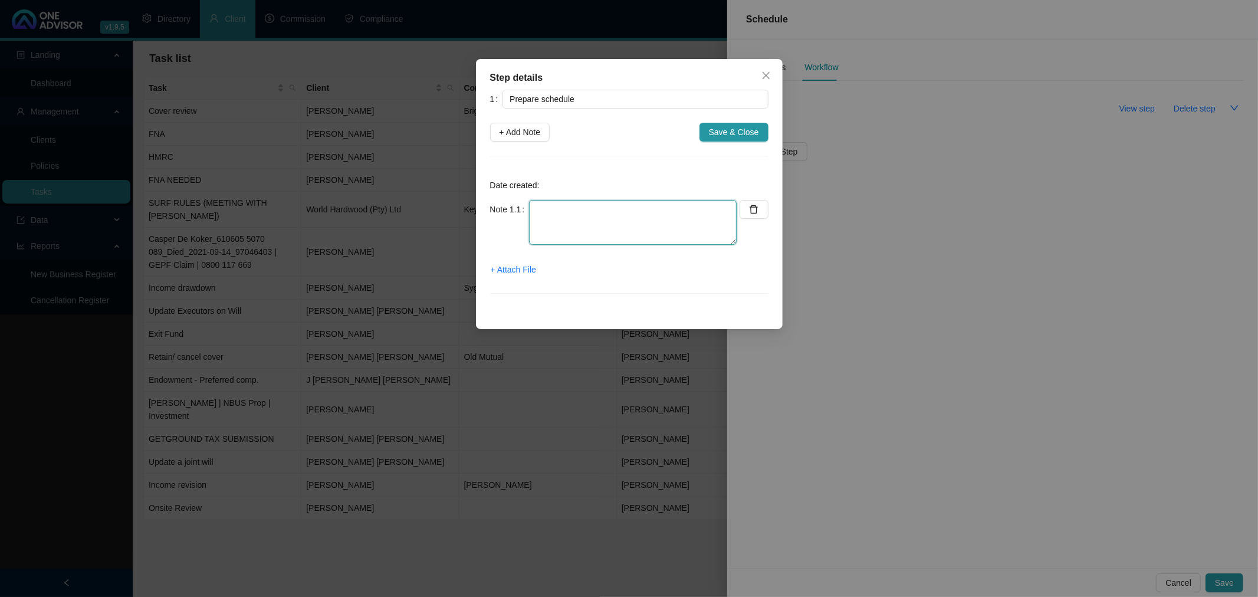
click at [547, 213] on textarea at bounding box center [633, 222] width 208 height 45
type textarea "I am copying the data from the old version to the new one. Capture errors need …"
click at [729, 133] on span "Save & Close" at bounding box center [734, 132] width 50 height 13
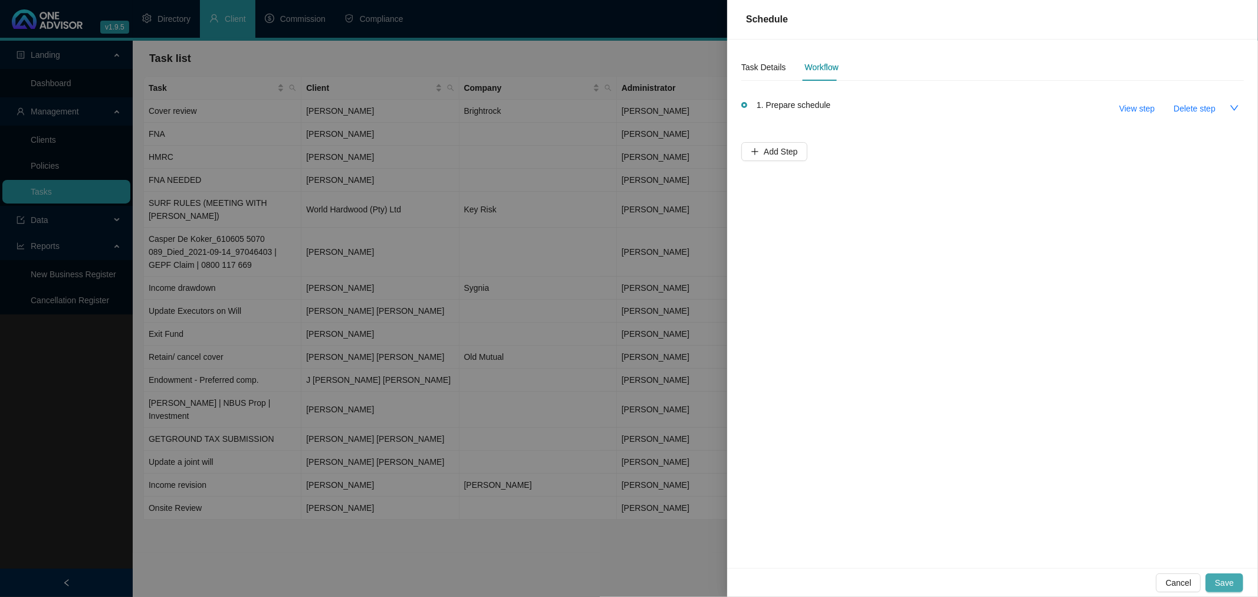
click at [1225, 581] on span "Save" at bounding box center [1224, 582] width 19 height 13
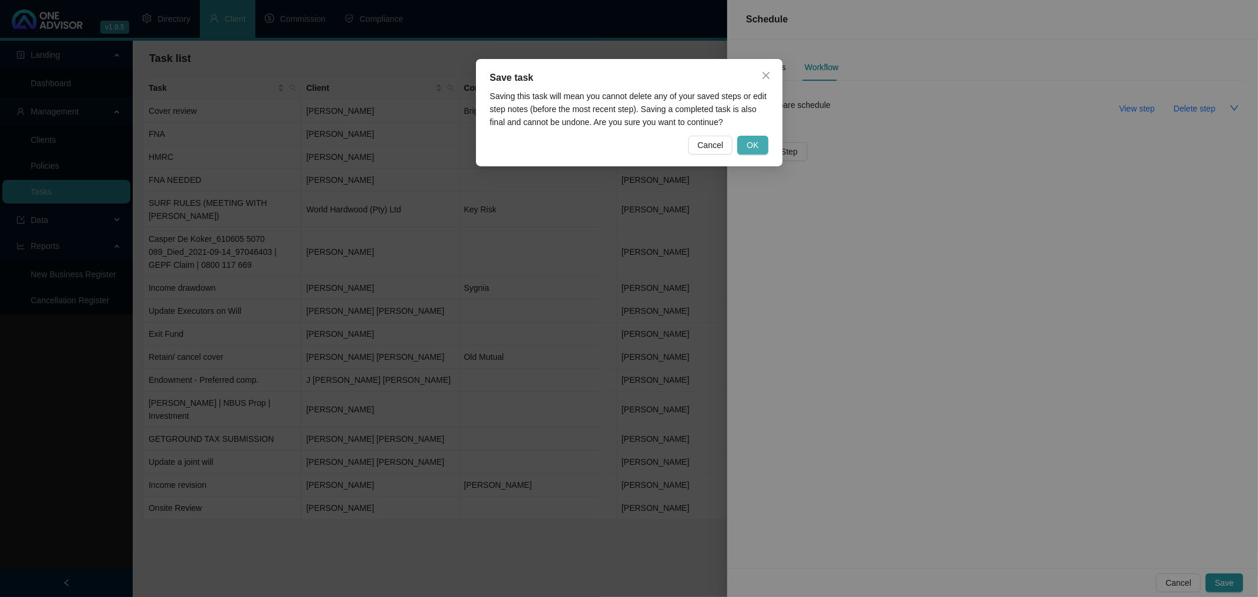
click at [759, 143] on button "OK" at bounding box center [752, 145] width 31 height 19
